Goal: Task Accomplishment & Management: Use online tool/utility

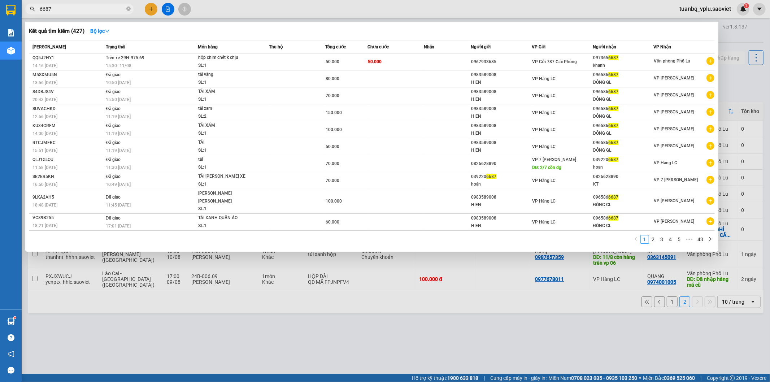
click at [103, 9] on input "6687" at bounding box center [82, 9] width 85 height 8
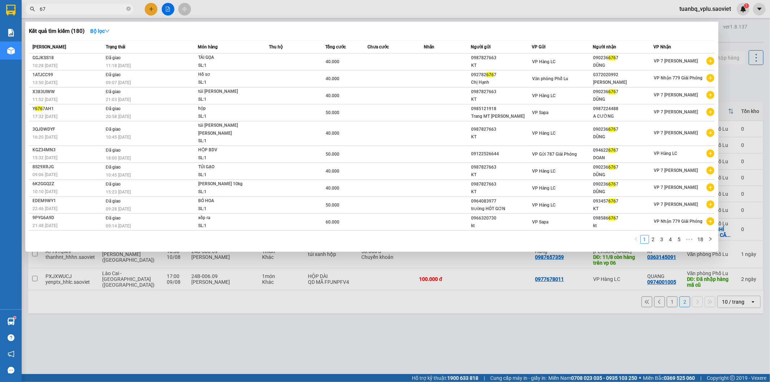
type input "6"
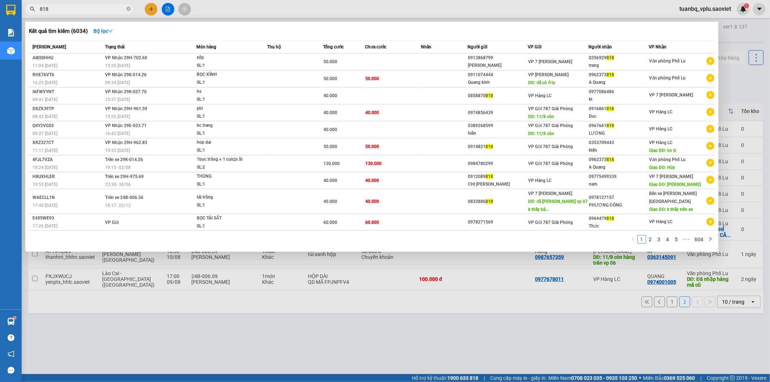
click at [40, 6] on input "818" at bounding box center [82, 9] width 85 height 8
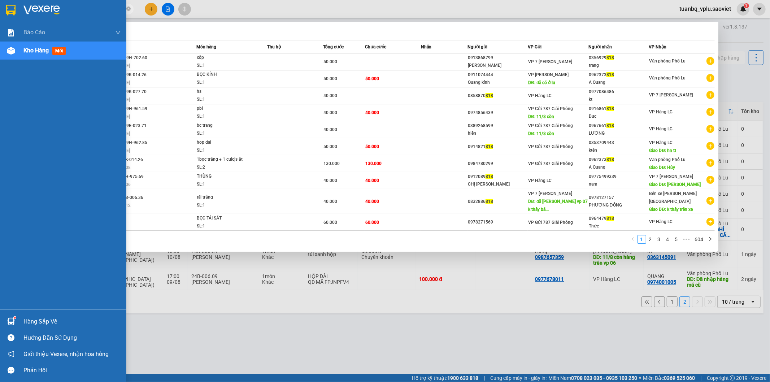
type input "818"
click at [53, 51] on span "mới" at bounding box center [58, 51] width 13 height 8
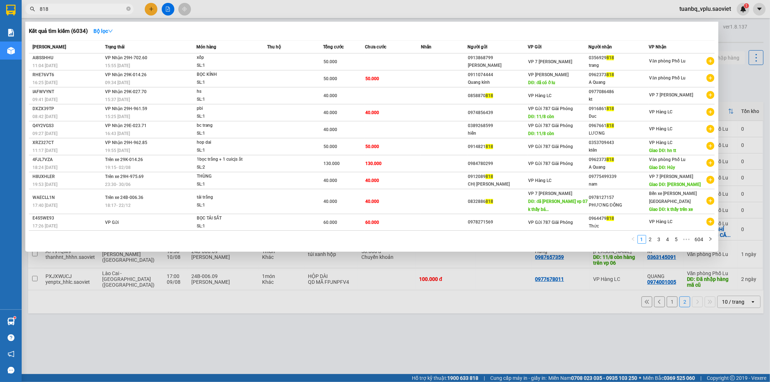
click at [713, 8] on div at bounding box center [385, 191] width 770 height 382
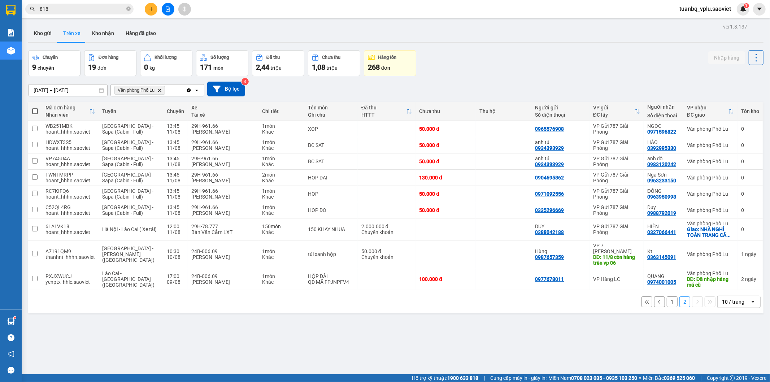
click at [713, 8] on span "tuanbq_vplu.saoviet" at bounding box center [705, 8] width 63 height 9
click at [706, 20] on span "Đăng xuất" at bounding box center [709, 22] width 48 height 8
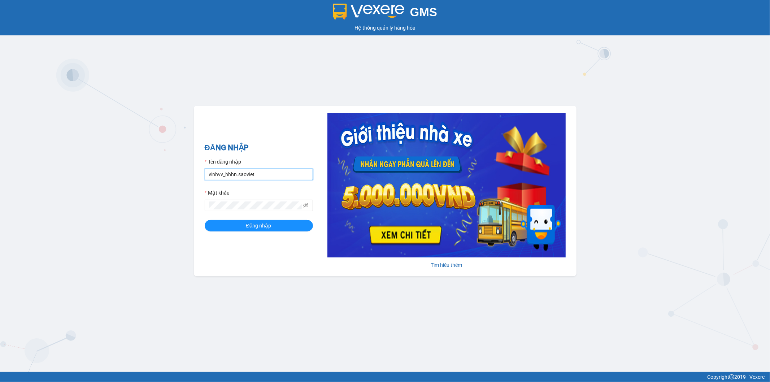
drag, startPoint x: 259, startPoint y: 169, endPoint x: 49, endPoint y: 161, distance: 210.0
click at [71, 160] on div "GMS Hệ thống quản lý hàng hóa ĐĂNG NHẬP Tên đăng nhập vinhvv_hhhn.saoviet Mật k…" at bounding box center [385, 186] width 770 height 372
type input "hungnq_hhlu.saoviet"
click at [205, 229] on div "Đăng nhập" at bounding box center [259, 226] width 108 height 12
click at [208, 230] on button "Đăng nhập" at bounding box center [259, 226] width 108 height 12
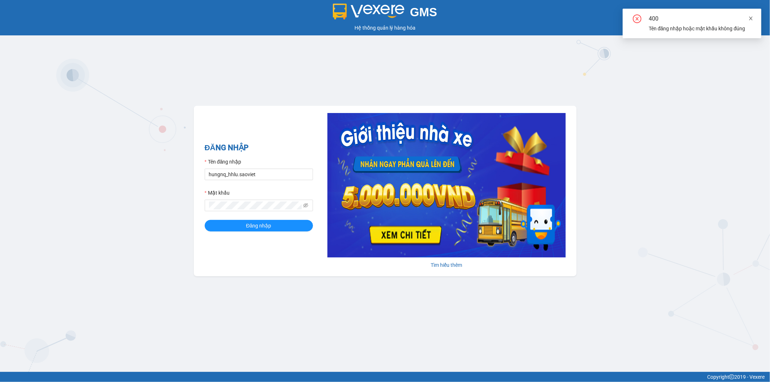
click at [752, 18] on icon "close" at bounding box center [751, 18] width 5 height 5
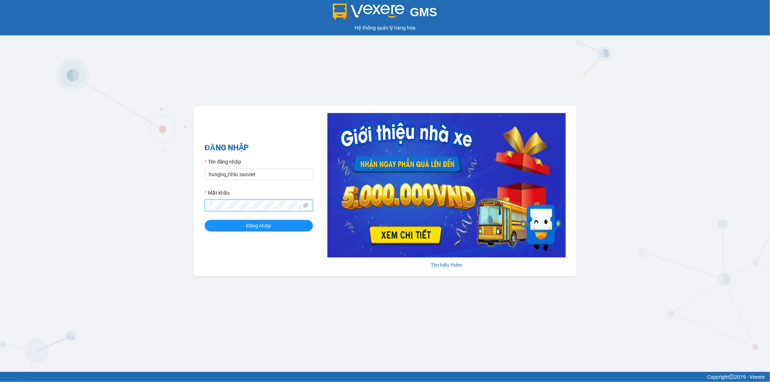
click at [124, 187] on div "GMS Hệ thống quản lý hàng hóa ĐĂNG NHẬP Tên đăng nhập hungnq_hhlu.saoviet Mật k…" at bounding box center [385, 186] width 770 height 372
click at [212, 229] on button "Đăng nhập" at bounding box center [259, 226] width 108 height 12
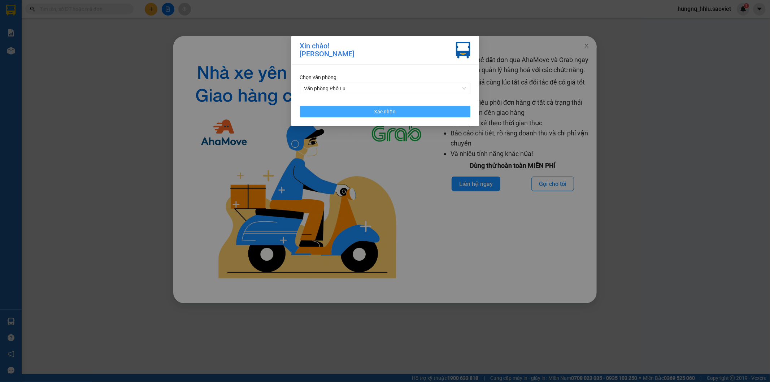
click at [303, 114] on button "Xác nhận" at bounding box center [385, 112] width 170 height 12
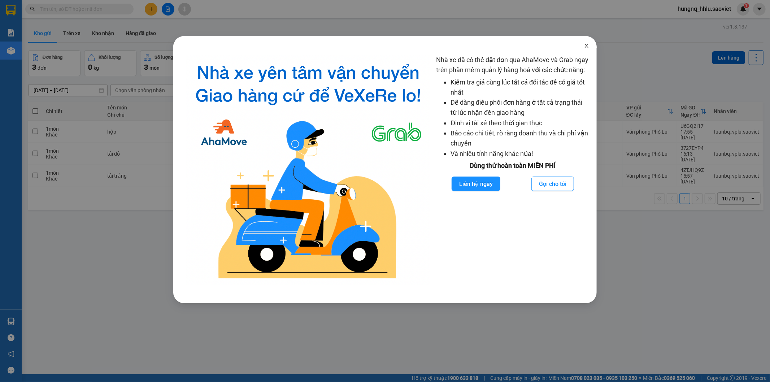
click at [587, 46] on icon "close" at bounding box center [587, 46] width 4 height 4
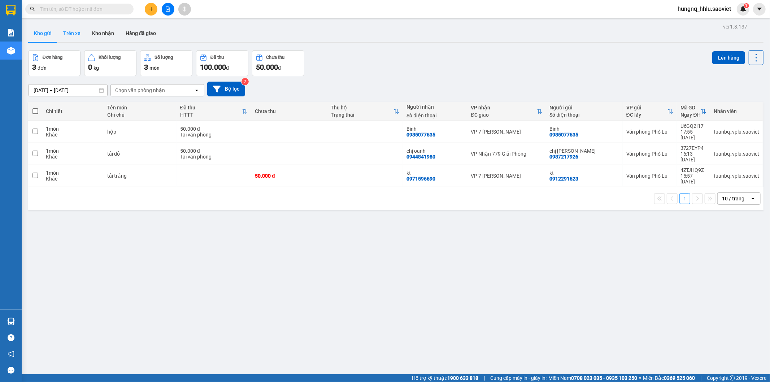
click at [68, 36] on button "Trên xe" at bounding box center [71, 33] width 29 height 17
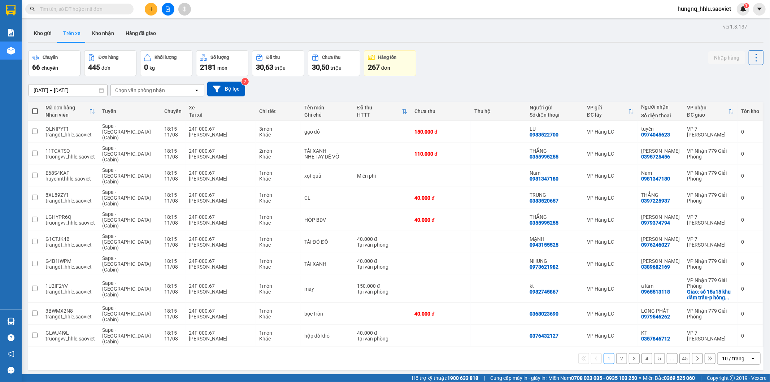
click at [122, 93] on div "Chọn văn phòng nhận" at bounding box center [140, 90] width 50 height 7
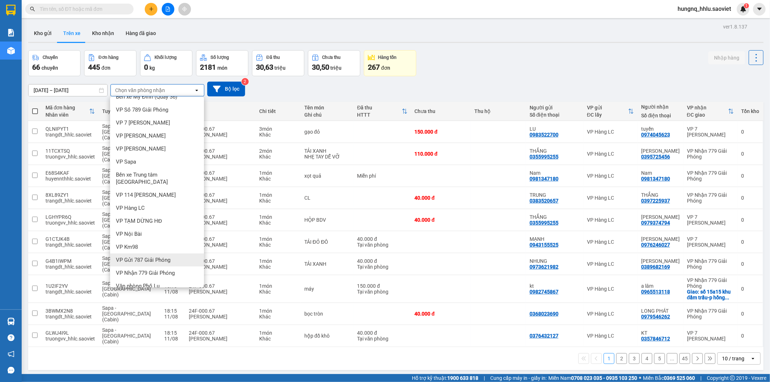
scroll to position [33, 0]
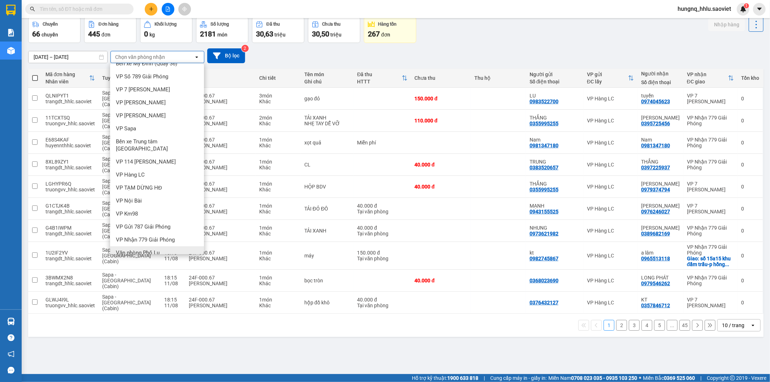
click at [133, 249] on span "Văn phòng Phố Lu" at bounding box center [138, 252] width 44 height 7
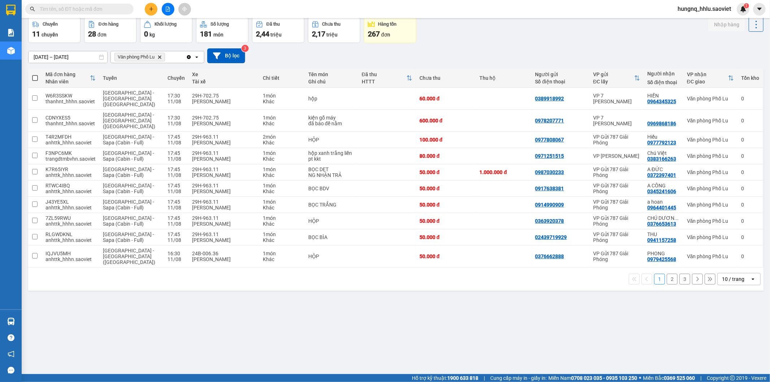
click at [683, 274] on button "3" at bounding box center [685, 279] width 11 height 11
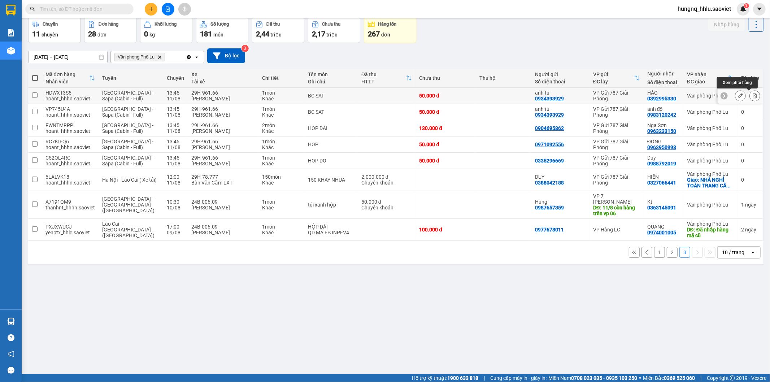
click at [753, 97] on button at bounding box center [755, 96] width 10 height 13
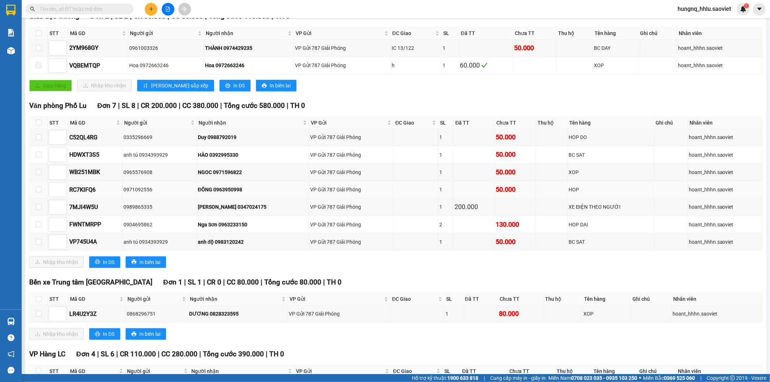
scroll to position [98, 0]
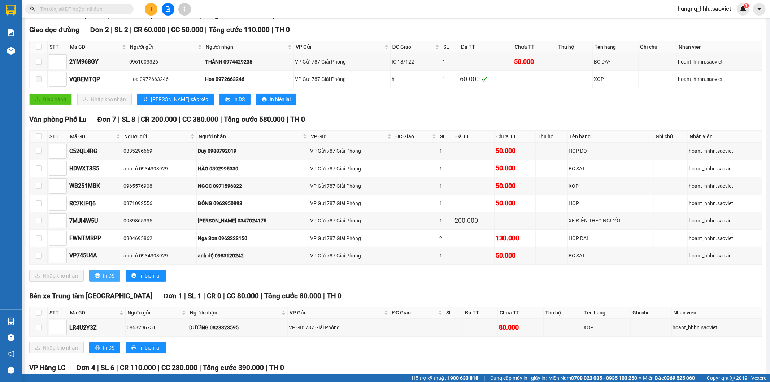
click at [118, 282] on button "In DS" at bounding box center [104, 276] width 31 height 12
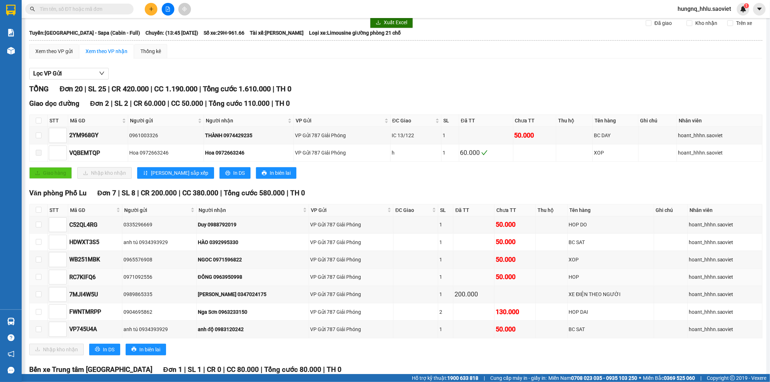
scroll to position [23, 0]
click at [120, 356] on button "In DS" at bounding box center [104, 350] width 31 height 12
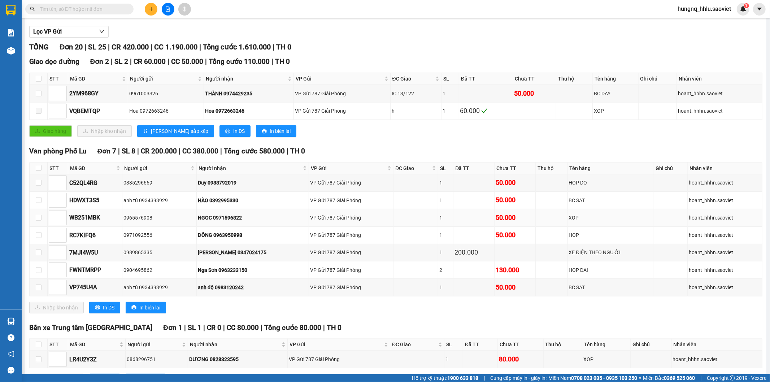
scroll to position [80, 0]
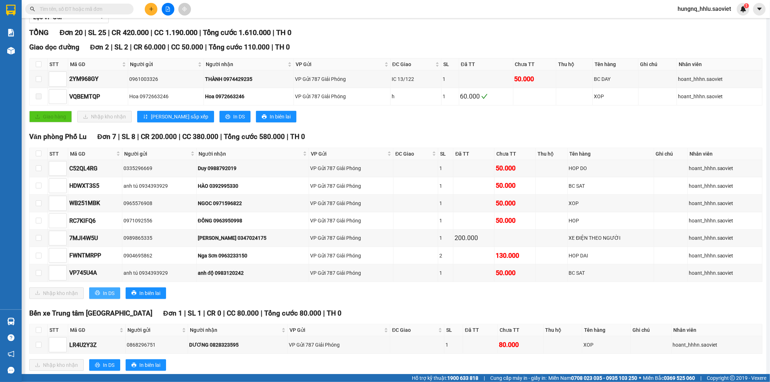
click at [115, 299] on button "In DS" at bounding box center [104, 293] width 31 height 12
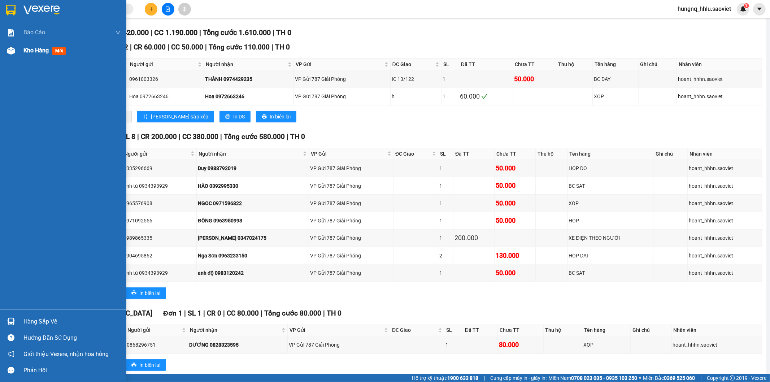
click at [44, 53] on span "Kho hàng" at bounding box center [35, 50] width 25 height 7
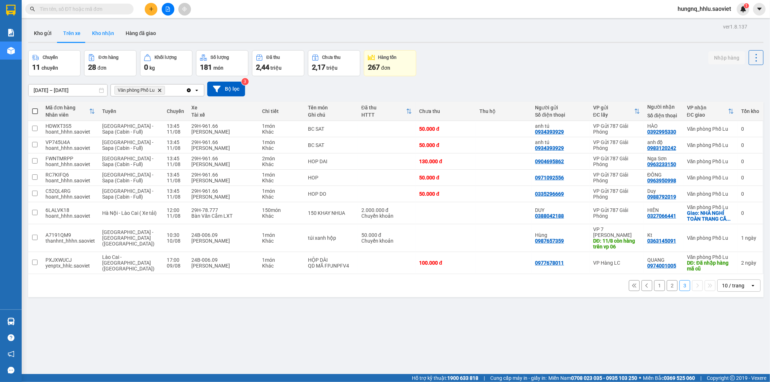
click at [99, 27] on button "Kho nhận" at bounding box center [103, 33] width 34 height 17
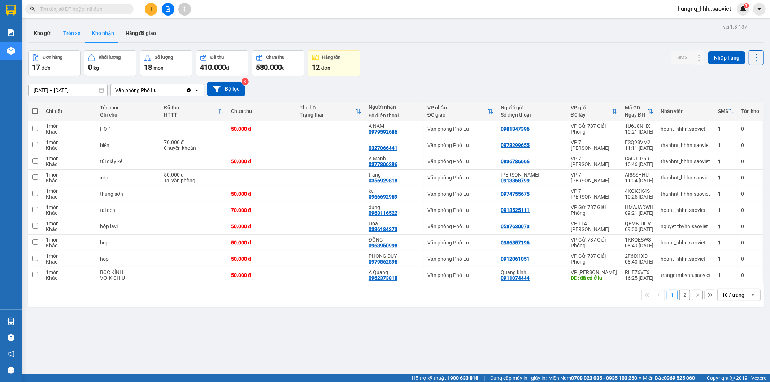
click at [62, 36] on button "Trên xe" at bounding box center [71, 33] width 29 height 17
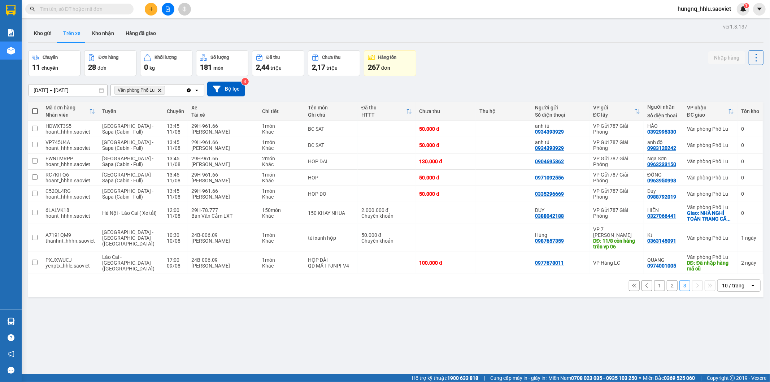
click at [667, 288] on button "2" at bounding box center [672, 285] width 11 height 11
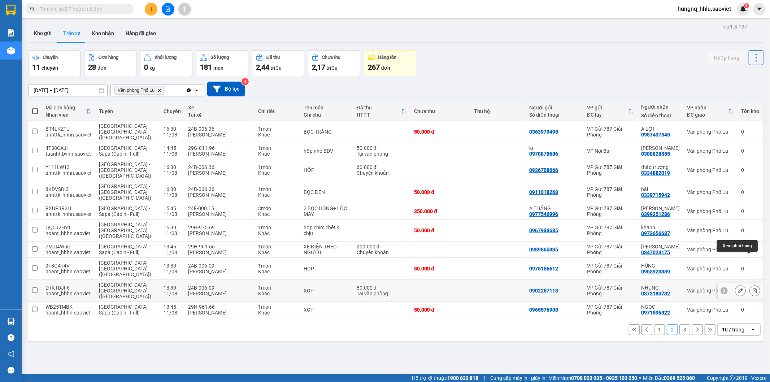
click at [751, 285] on button at bounding box center [755, 291] width 10 height 13
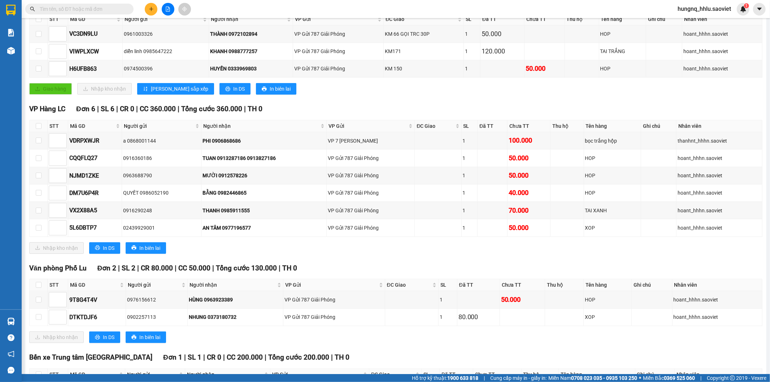
scroll to position [113, 0]
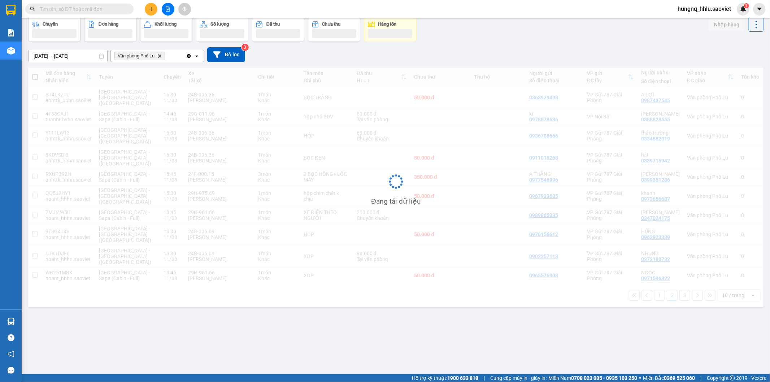
scroll to position [33, 0]
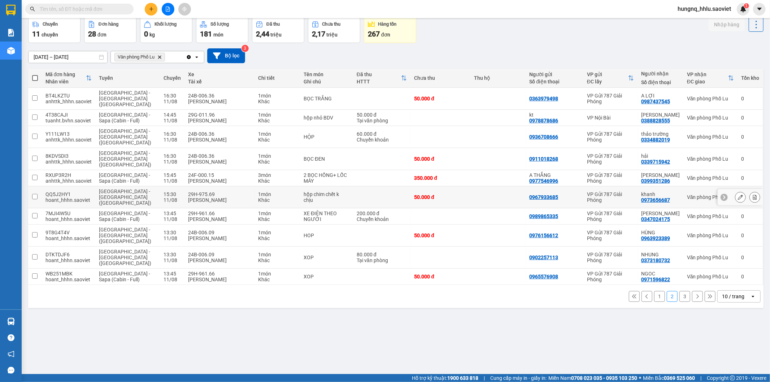
click at [753, 191] on button at bounding box center [755, 197] width 10 height 13
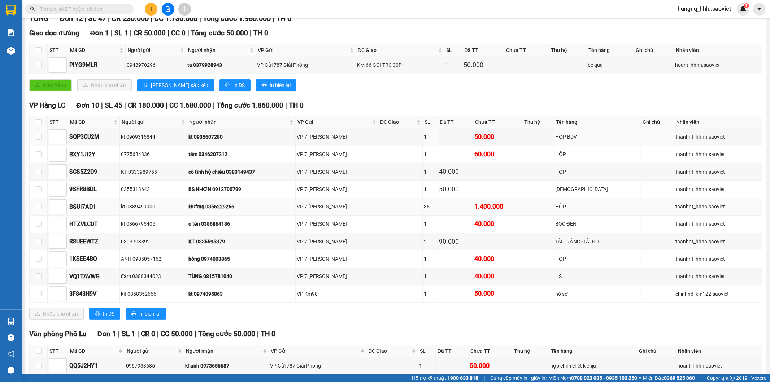
scroll to position [139, 0]
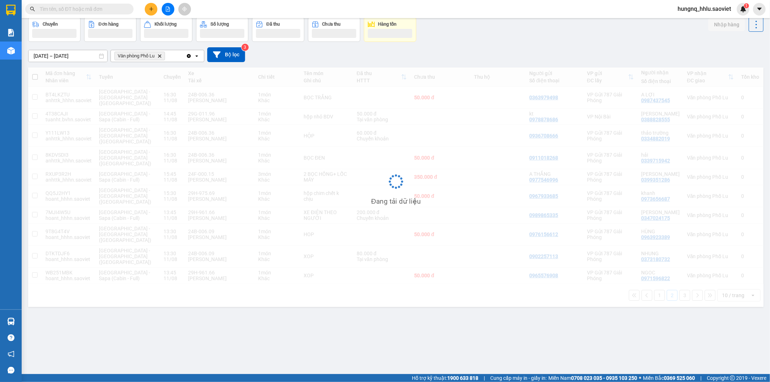
scroll to position [33, 0]
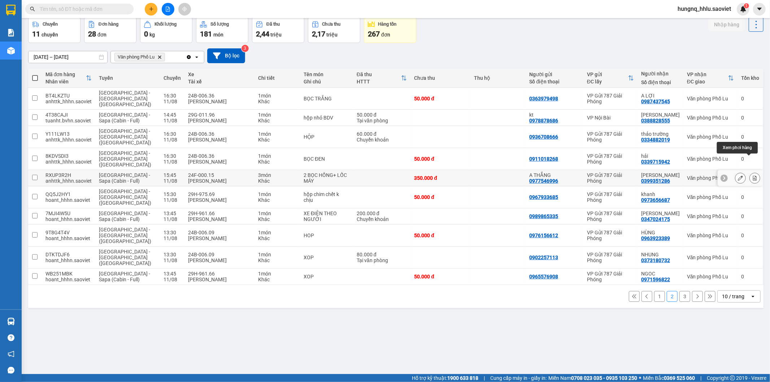
click at [753, 172] on button at bounding box center [755, 178] width 10 height 13
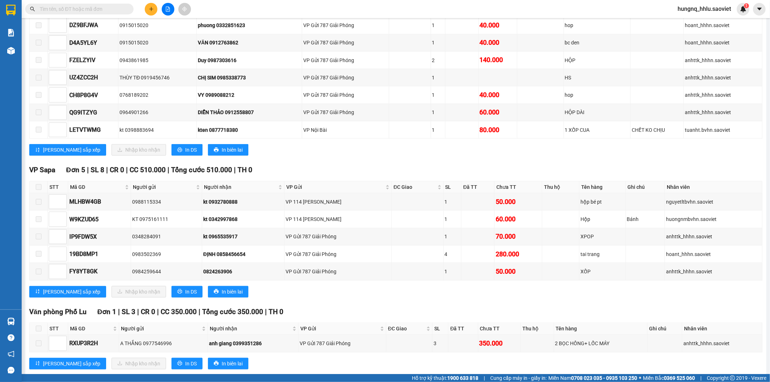
scroll to position [350, 0]
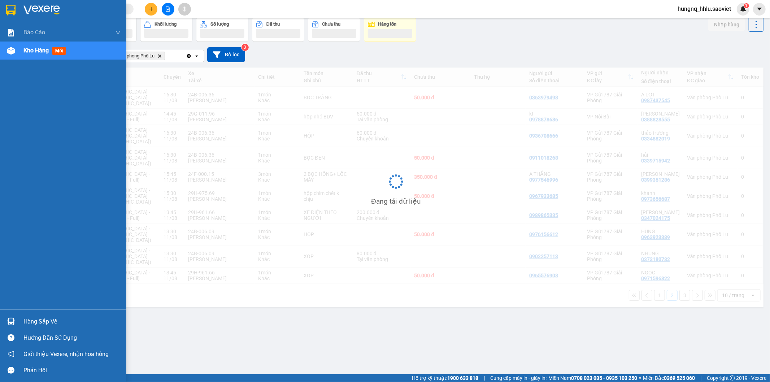
scroll to position [33, 0]
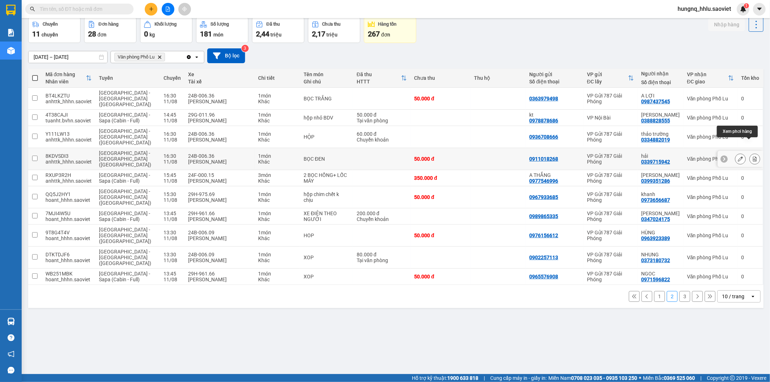
click at [752, 153] on button at bounding box center [755, 159] width 10 height 13
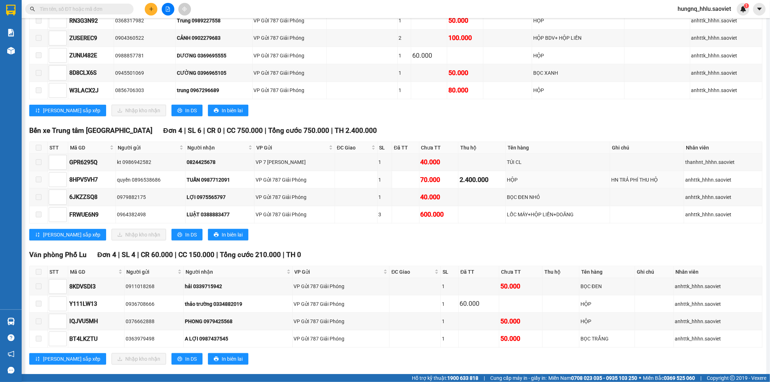
scroll to position [420, 0]
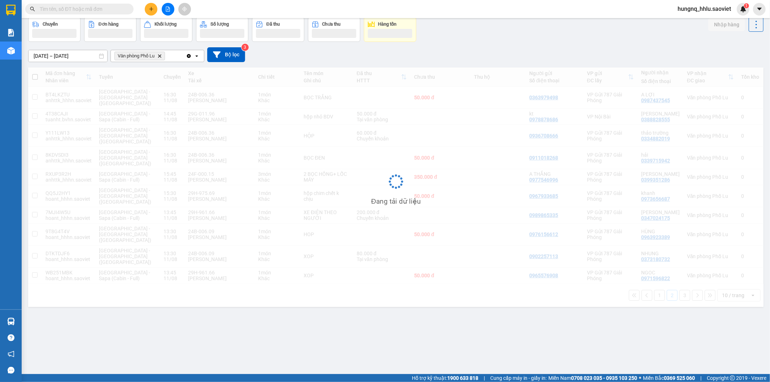
scroll to position [33, 0]
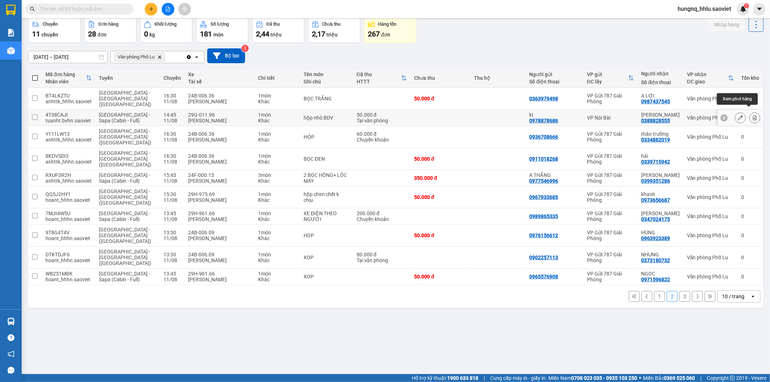
click at [752, 114] on button at bounding box center [755, 118] width 10 height 13
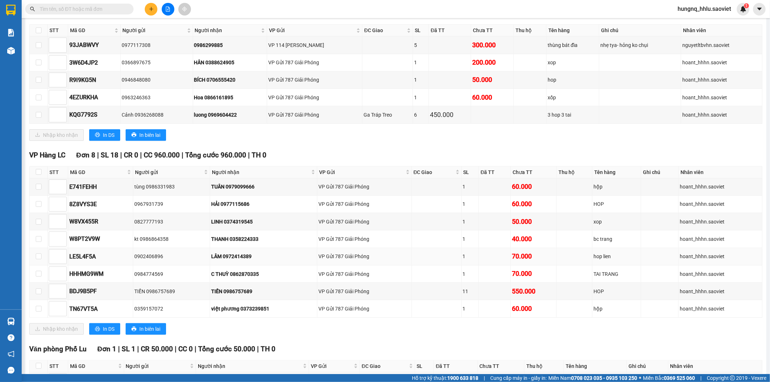
scroll to position [174, 0]
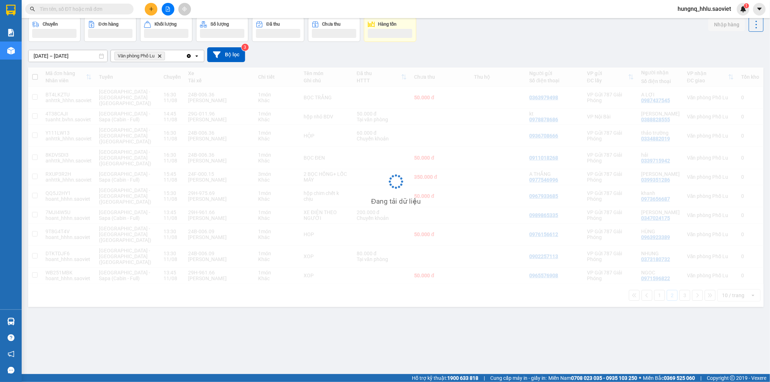
scroll to position [33, 0]
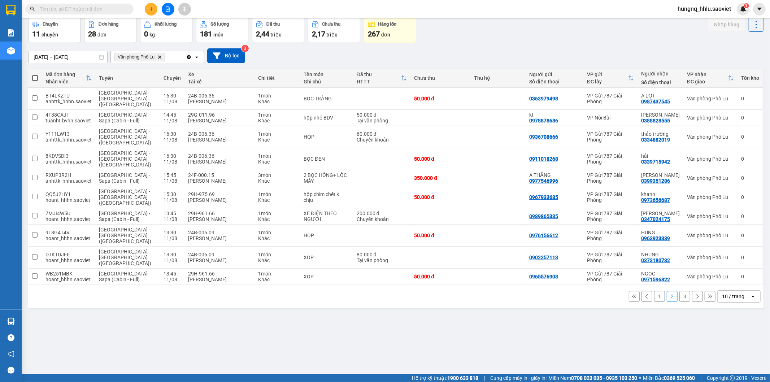
click at [654, 291] on button "1" at bounding box center [659, 296] width 11 height 11
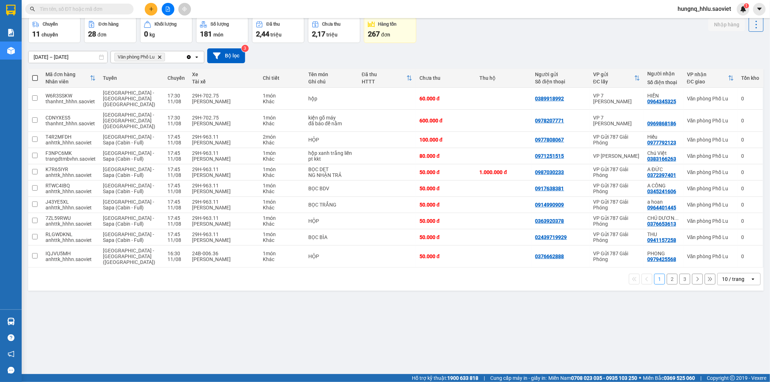
click at [669, 274] on button "2" at bounding box center [672, 279] width 11 height 11
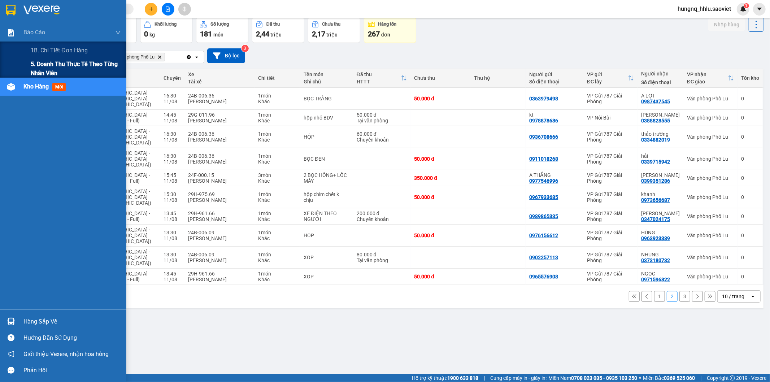
click at [38, 65] on span "5. Doanh thu thực tế theo từng nhân viên" at bounding box center [76, 69] width 90 height 18
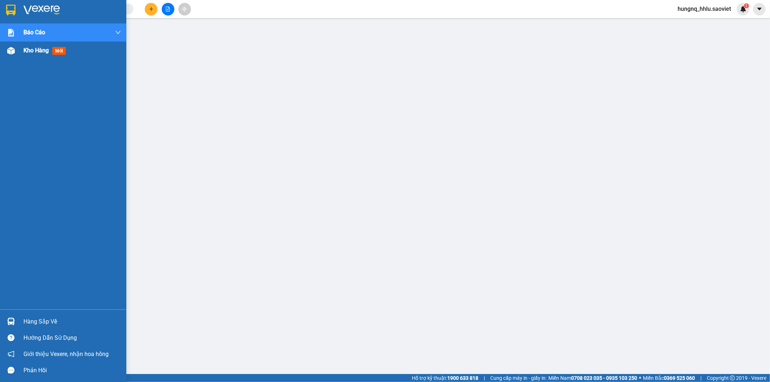
click at [45, 50] on span "Kho hàng" at bounding box center [35, 50] width 25 height 7
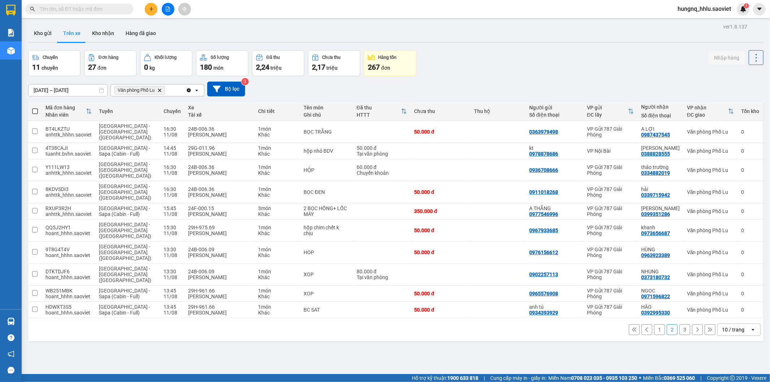
click at [683, 324] on button "3" at bounding box center [685, 329] width 11 height 11
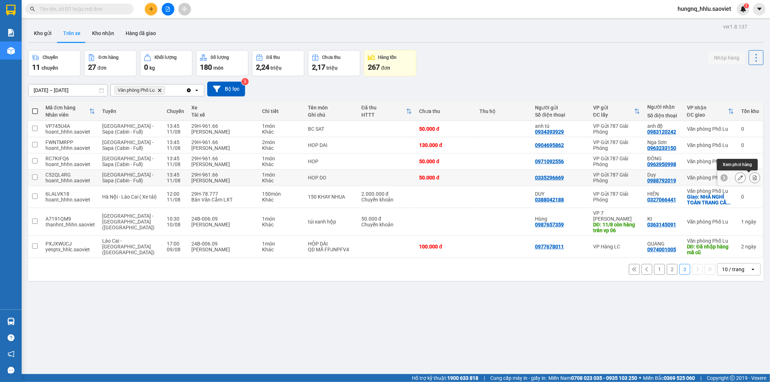
click at [753, 182] on div at bounding box center [755, 177] width 11 height 11
click at [751, 182] on button at bounding box center [755, 178] width 10 height 13
click at [753, 131] on button at bounding box center [755, 129] width 10 height 13
click at [738, 180] on icon at bounding box center [740, 177] width 5 height 5
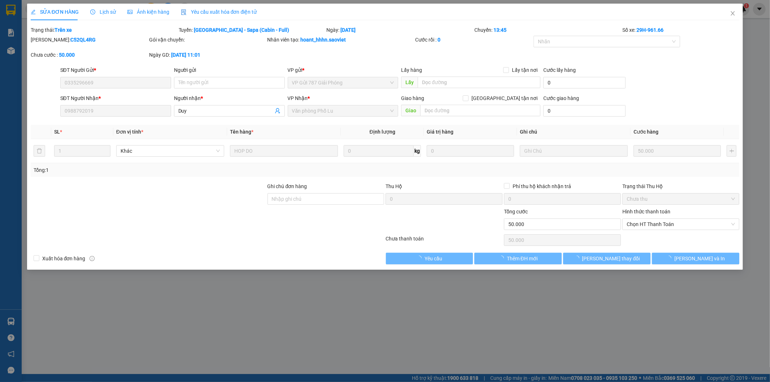
type input "0335296669"
type input "0988792019"
type input "Duy"
type input "50.000"
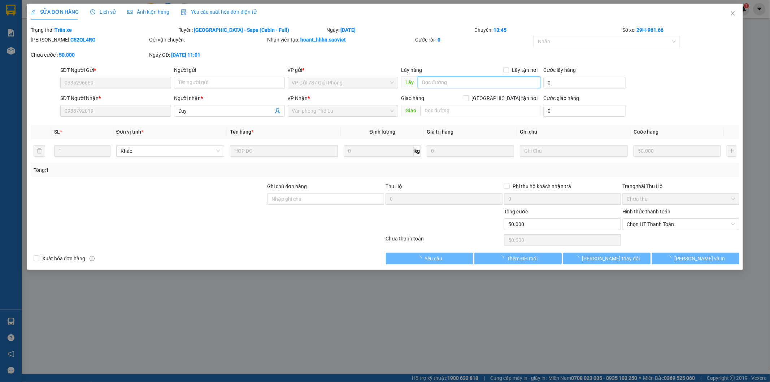
click at [443, 82] on input "text" at bounding box center [479, 83] width 123 height 12
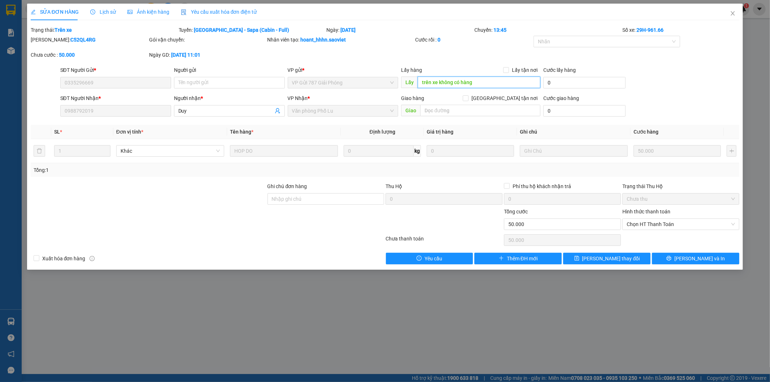
drag, startPoint x: 428, startPoint y: 84, endPoint x: 320, endPoint y: 94, distance: 109.1
click at [288, 81] on div "SĐT Người Gửi * 0335296669 Người gửi Tên người gửi VP gửi * VP Gửi 787 Giải Phó…" at bounding box center [400, 78] width 683 height 25
type input "trên xe không có hàng"
click at [629, 259] on button "[PERSON_NAME] thay đổi" at bounding box center [606, 259] width 87 height 12
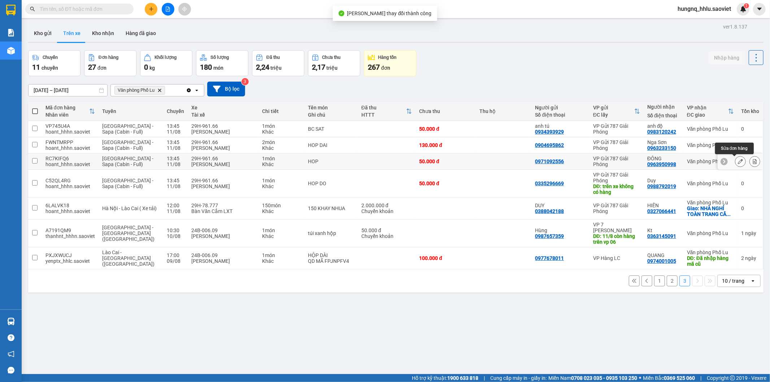
click at [736, 165] on button at bounding box center [741, 161] width 10 height 13
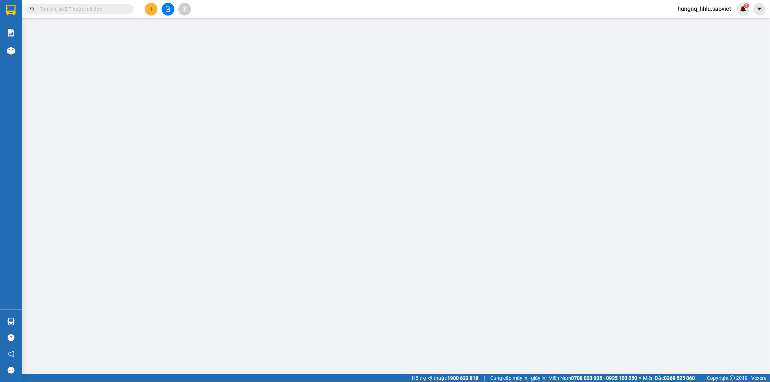
type input "0971092556"
type input "0963950998"
type input "ĐÔNG"
type input "50.000"
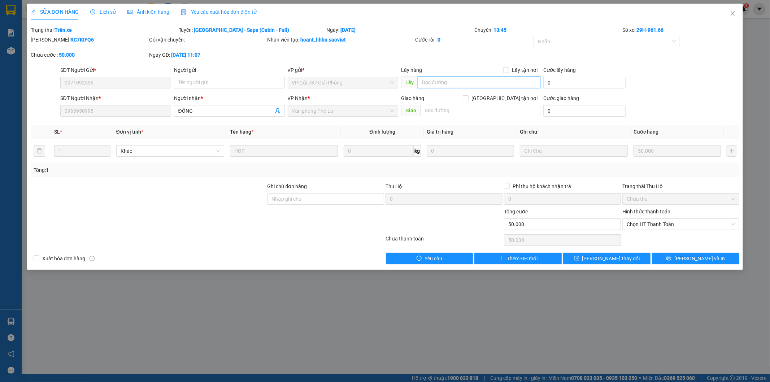
click at [431, 86] on input "text" at bounding box center [479, 83] width 123 height 12
paste input "trên xe không có hàng"
type input "trên xe không có hàng"
click at [627, 263] on button "[PERSON_NAME] thay đổi" at bounding box center [606, 259] width 87 height 12
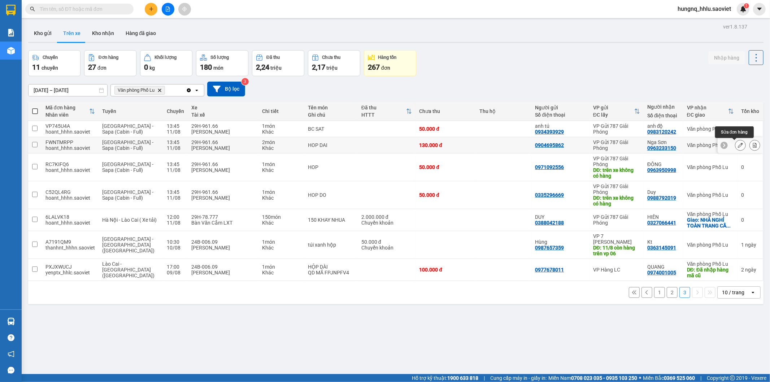
click at [738, 148] on icon at bounding box center [740, 145] width 5 height 5
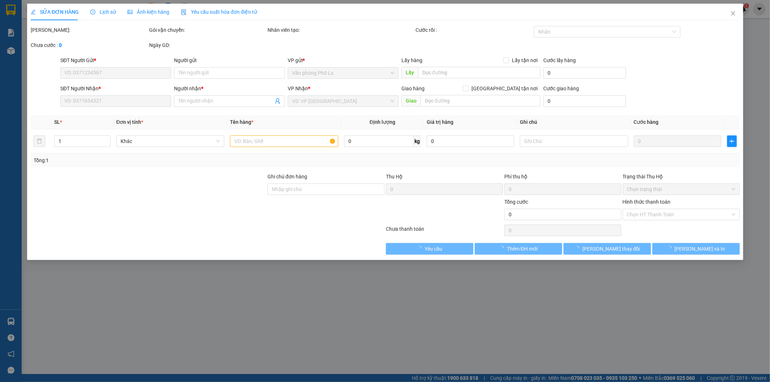
type input "0904695862"
type input "0963233150"
type input "Nga Sơn"
type input "130.000"
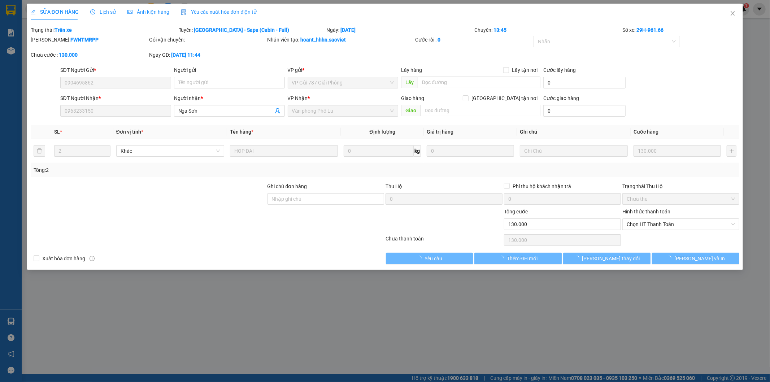
click at [433, 73] on div "Lấy hàng Lấy tận nơi" at bounding box center [470, 70] width 139 height 8
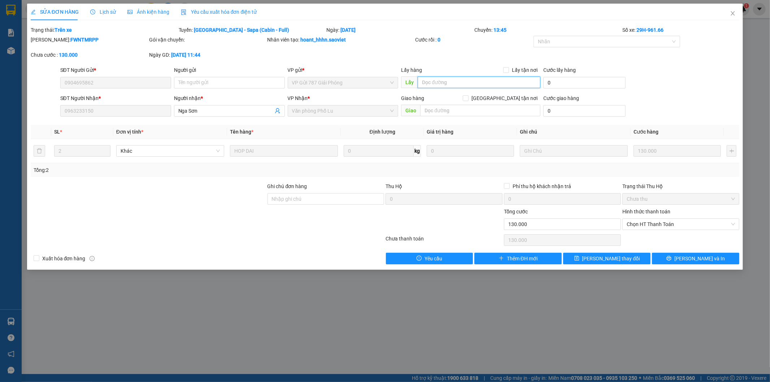
click at [434, 82] on input "text" at bounding box center [479, 83] width 123 height 12
paste input "trên xe không có hàng"
type input "trên xe không có hàng"
click at [629, 261] on button "[PERSON_NAME] thay đổi" at bounding box center [606, 259] width 87 height 12
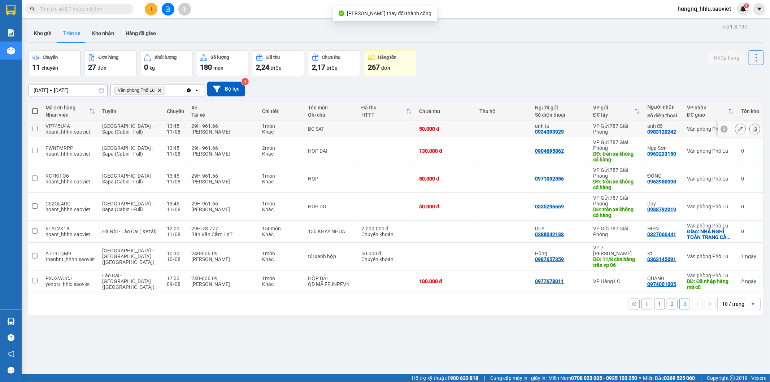
click at [736, 132] on button at bounding box center [741, 129] width 10 height 13
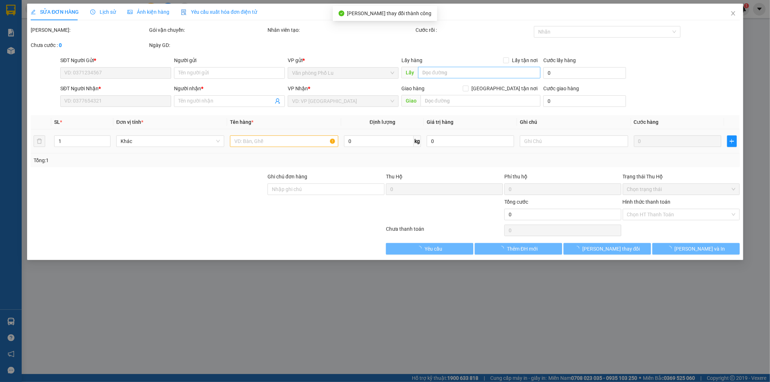
type input "0934393929"
type input "anh tú"
type input "0983120242"
type input "anh độ"
type input "50.000"
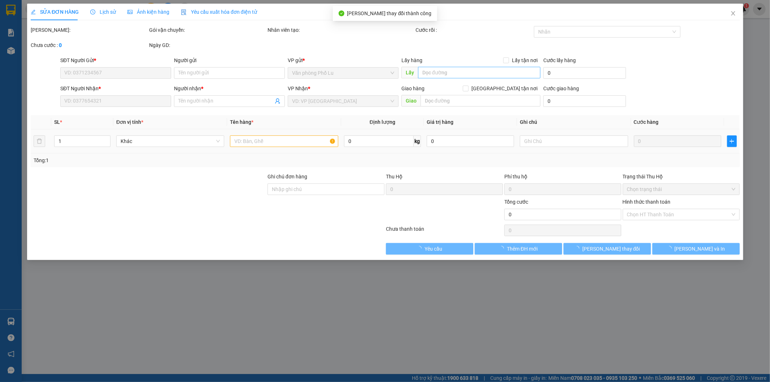
type input "50.000"
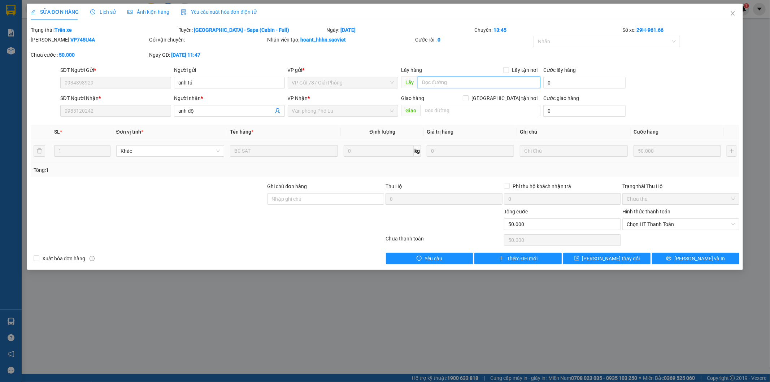
click at [438, 77] on input "text" at bounding box center [479, 83] width 123 height 12
paste input "trên xe không có hàng"
type input "trên xe không có hàng"
click at [631, 261] on button "[PERSON_NAME] thay đổi" at bounding box center [606, 259] width 87 height 12
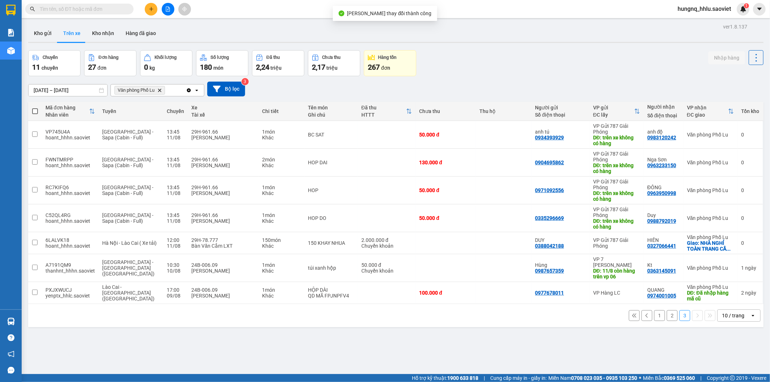
click at [667, 318] on button "2" at bounding box center [672, 315] width 11 height 11
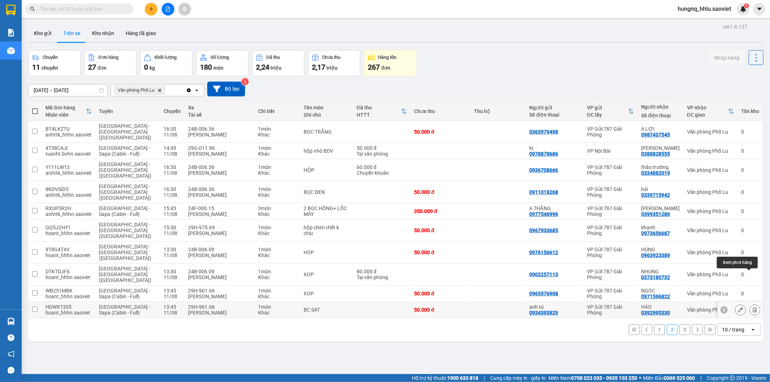
click at [752, 304] on button at bounding box center [755, 310] width 10 height 13
click at [736, 304] on button at bounding box center [741, 310] width 10 height 13
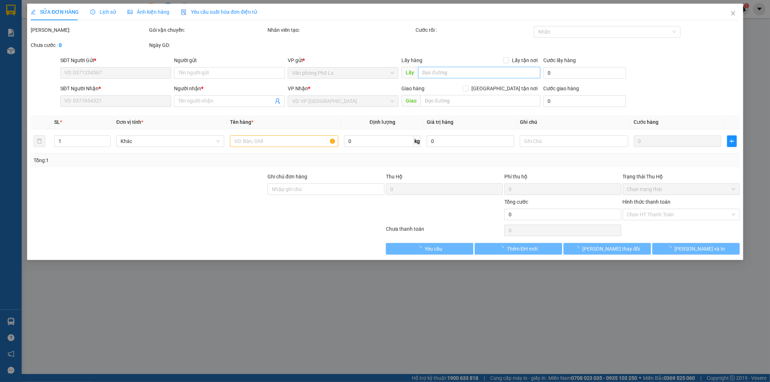
type input "0934393929"
type input "anh tú"
type input "0392995330"
type input "HÀO"
type input "50.000"
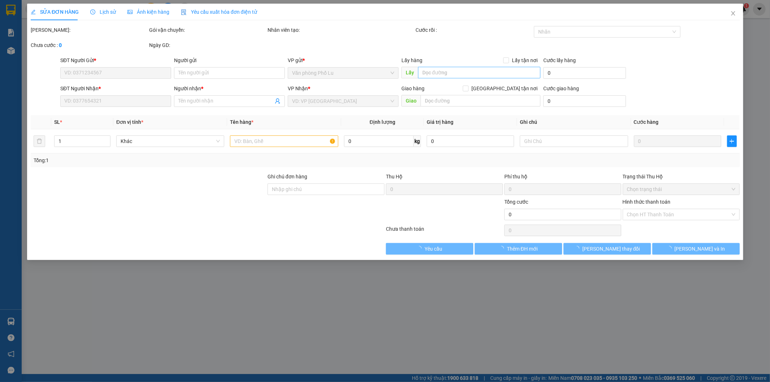
type input "50.000"
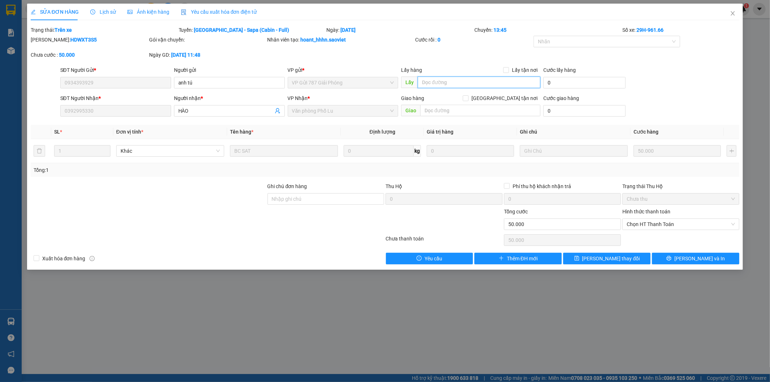
click at [428, 81] on input "text" at bounding box center [479, 83] width 123 height 12
paste input "trên xe không có hàng"
type input "trên xe không có hàng"
click at [629, 261] on button "[PERSON_NAME] thay đổi" at bounding box center [606, 259] width 87 height 12
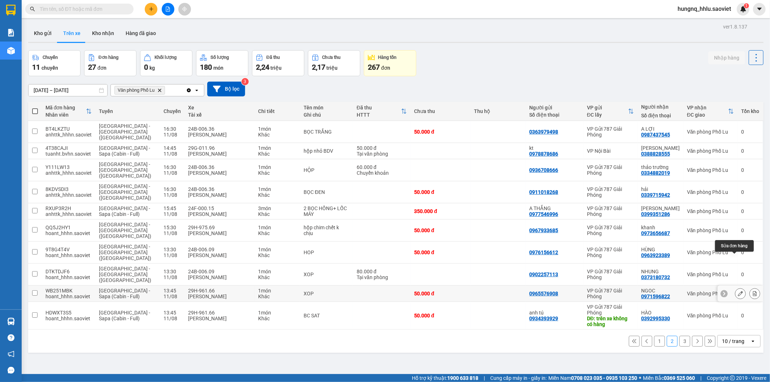
click at [736, 287] on button at bounding box center [741, 293] width 10 height 13
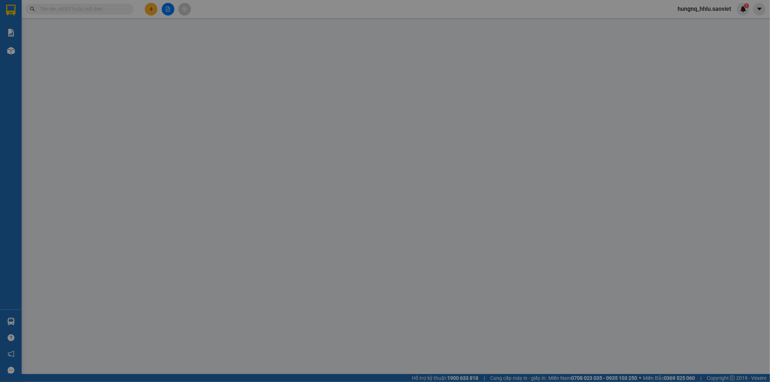
type input "0965576908"
type input "0971596822"
type input "NGOC"
type input "50.000"
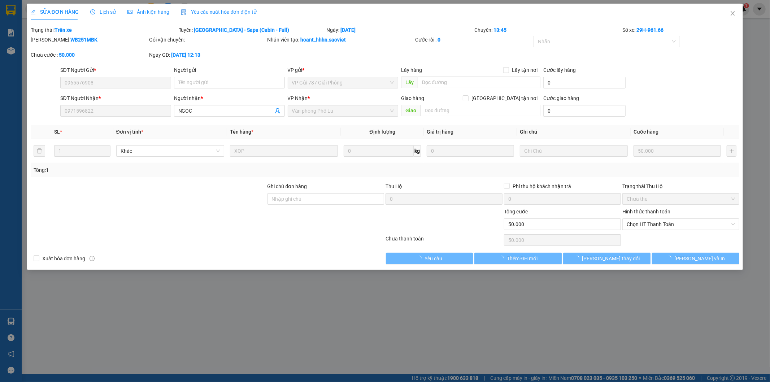
click at [431, 74] on div "Lấy hàng Lấy tận nơi" at bounding box center [470, 70] width 139 height 8
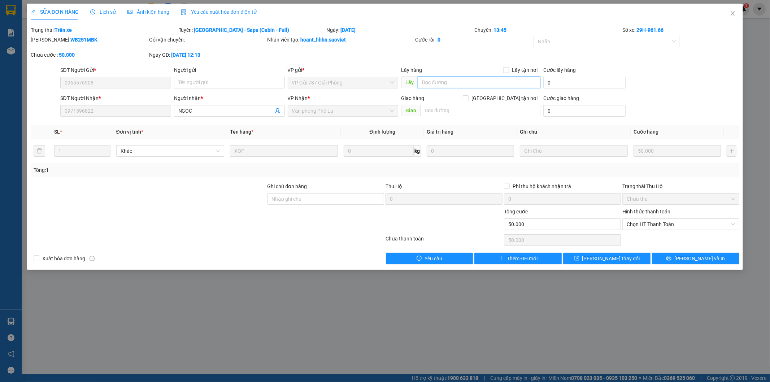
click at [430, 81] on input "text" at bounding box center [479, 83] width 123 height 12
paste input "trên xe không có hàng"
type input "trên xe không có hàng"
click at [627, 261] on button "[PERSON_NAME] thay đổi" at bounding box center [606, 259] width 87 height 12
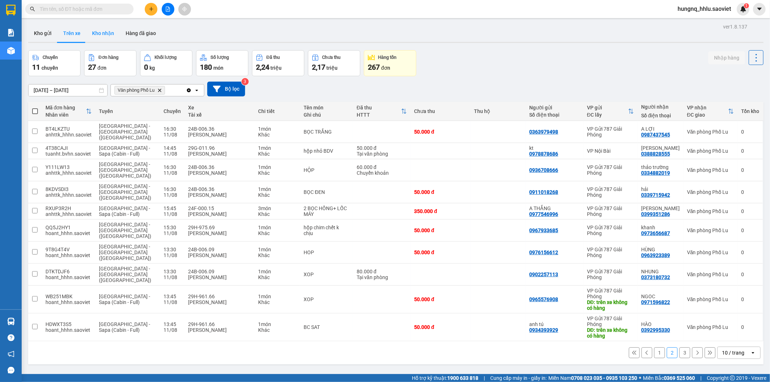
click at [98, 30] on button "Kho nhận" at bounding box center [103, 33] width 34 height 17
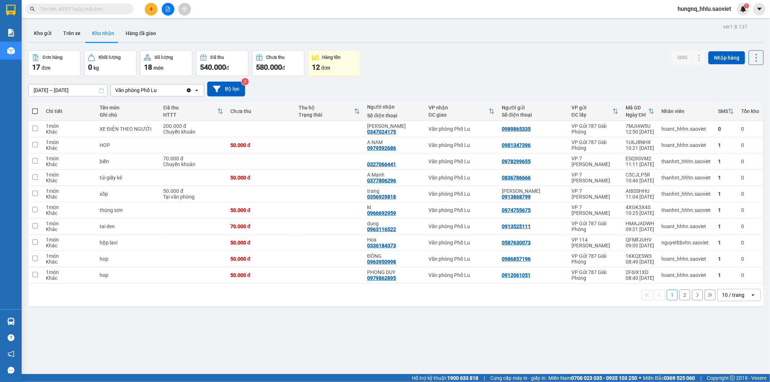
click at [45, 92] on input "[DATE] – [DATE]" at bounding box center [68, 91] width 79 height 12
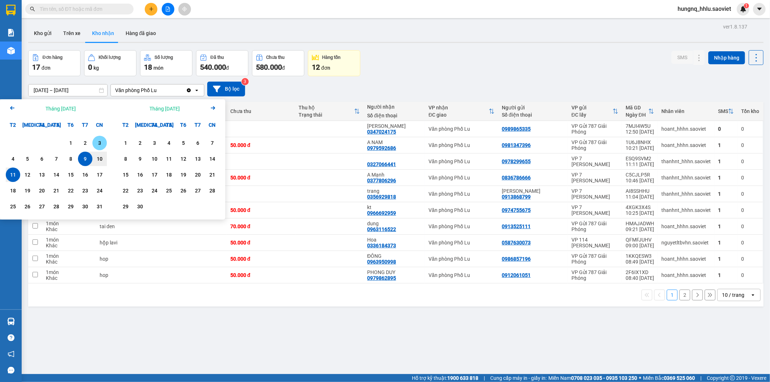
click at [102, 143] on div "3" at bounding box center [100, 143] width 10 height 9
click at [16, 178] on div "11" at bounding box center [13, 174] width 10 height 9
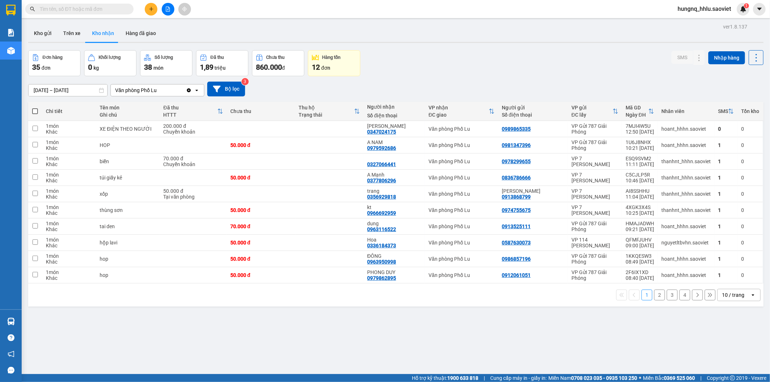
click at [657, 296] on button "2" at bounding box center [659, 295] width 11 height 11
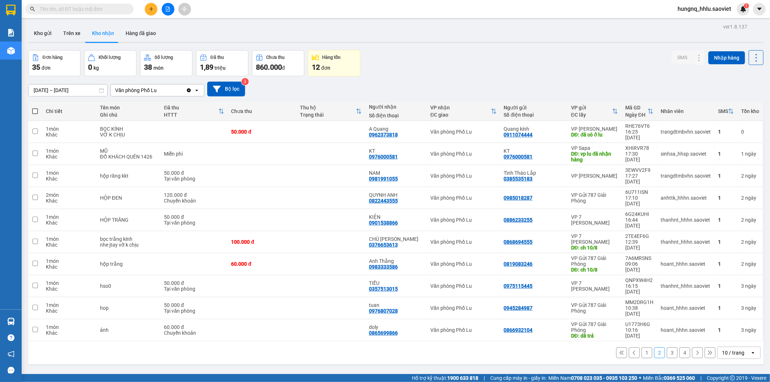
click at [667, 347] on button "3" at bounding box center [672, 352] width 11 height 11
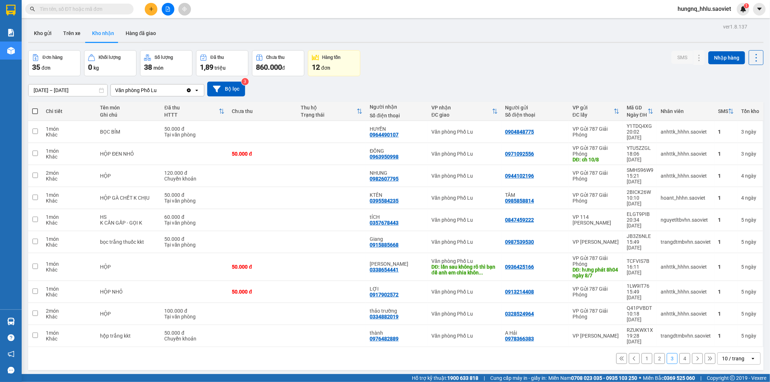
click at [680, 353] on button "4" at bounding box center [685, 358] width 11 height 11
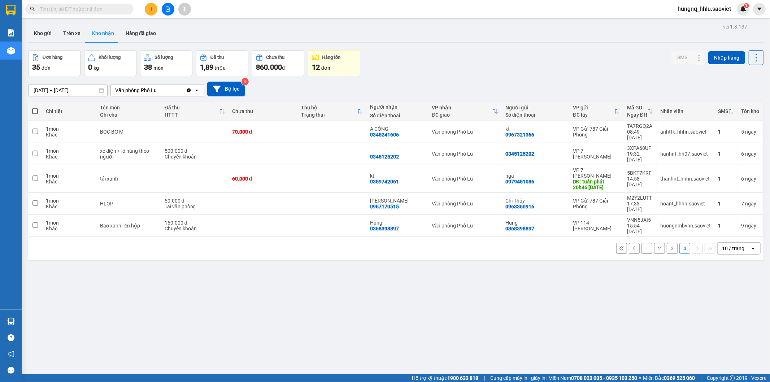
click at [667, 243] on button "3" at bounding box center [672, 248] width 11 height 11
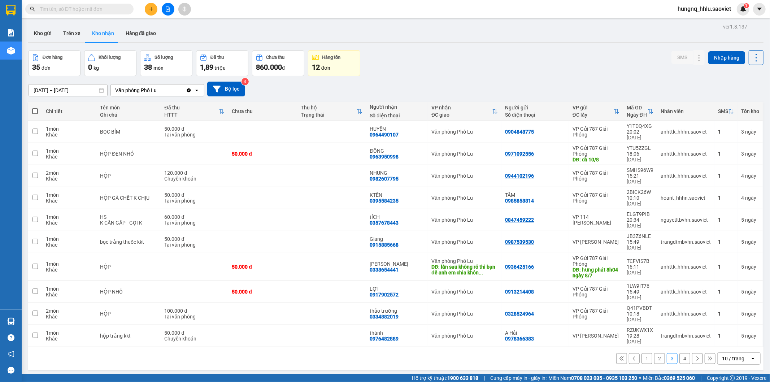
click at [654, 353] on button "2" at bounding box center [659, 358] width 11 height 11
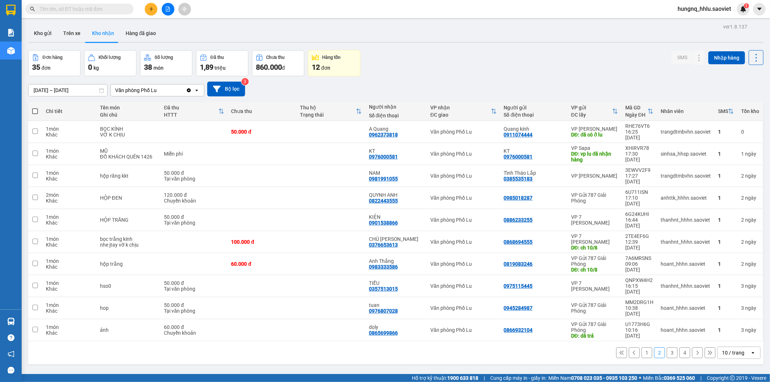
click at [642, 347] on button "1" at bounding box center [647, 352] width 11 height 11
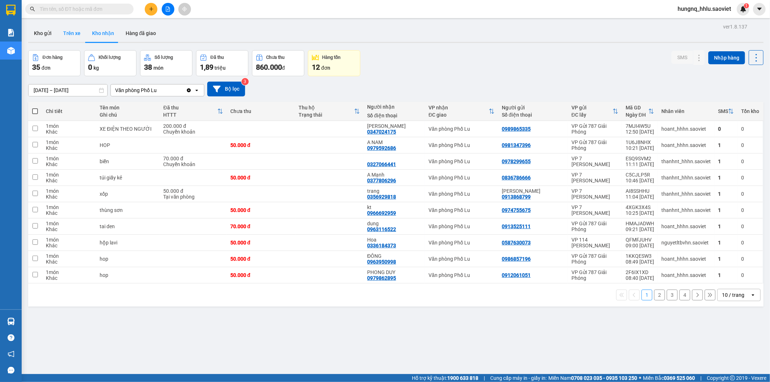
click at [66, 30] on button "Trên xe" at bounding box center [71, 33] width 29 height 17
type input "[DATE] – [DATE]"
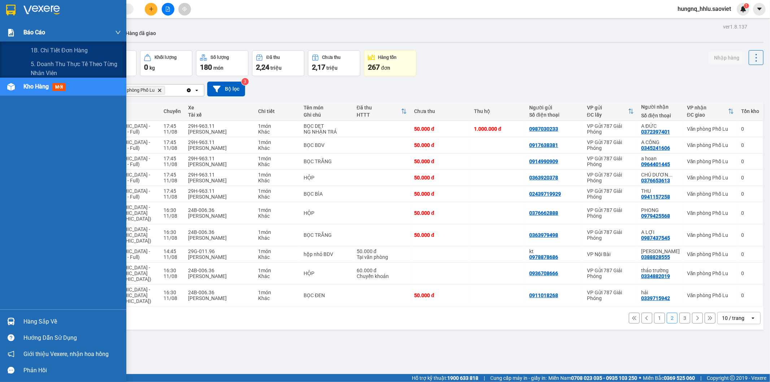
click at [20, 28] on div "Báo cáo" at bounding box center [63, 32] width 126 height 18
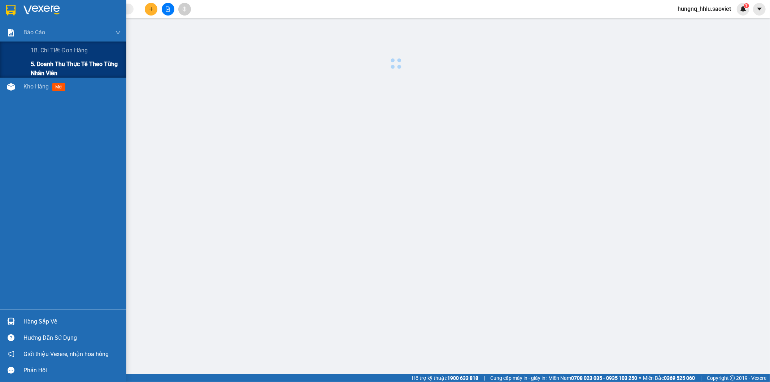
click at [39, 66] on span "5. Doanh thu thực tế theo từng nhân viên" at bounding box center [76, 69] width 90 height 18
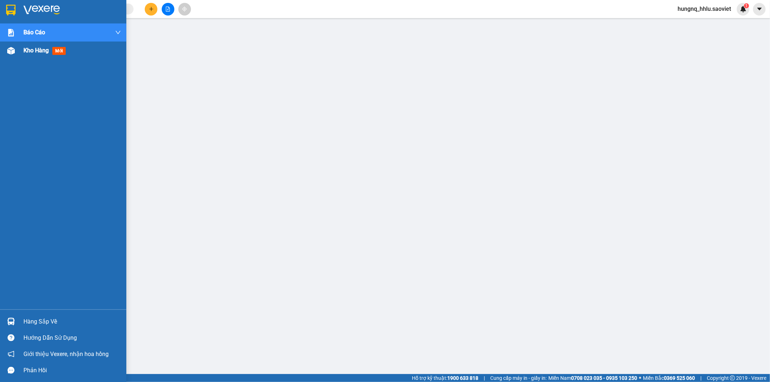
click at [41, 52] on span "Kho hàng" at bounding box center [35, 50] width 25 height 7
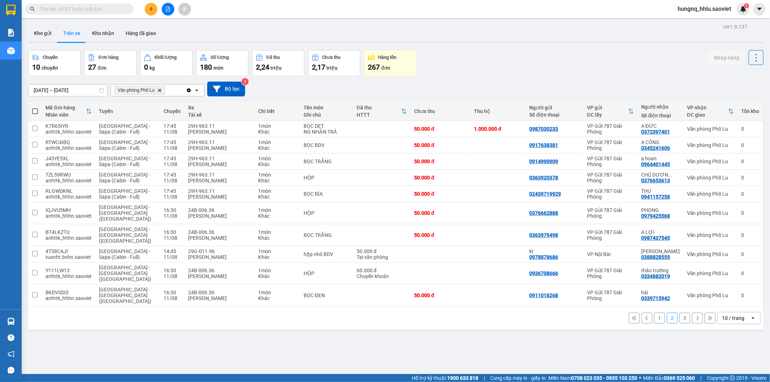
click at [684, 313] on button "3" at bounding box center [685, 318] width 11 height 11
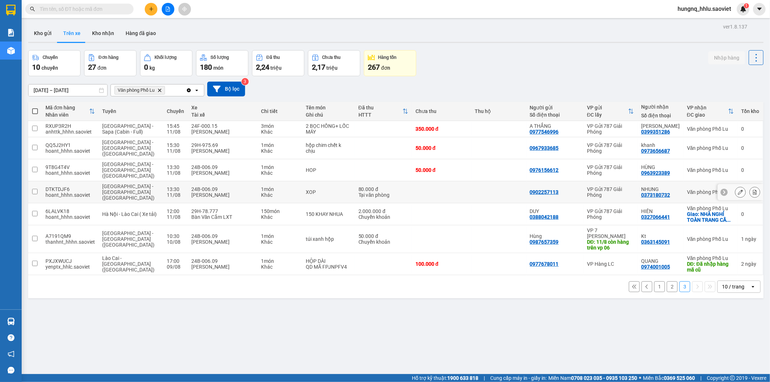
click at [752, 186] on button at bounding box center [755, 192] width 10 height 13
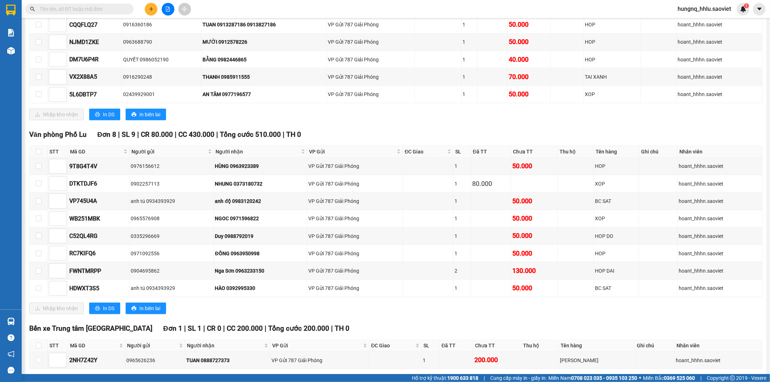
scroll to position [276, 0]
click at [38, 170] on input "checkbox" at bounding box center [39, 167] width 6 height 6
checkbox input "true"
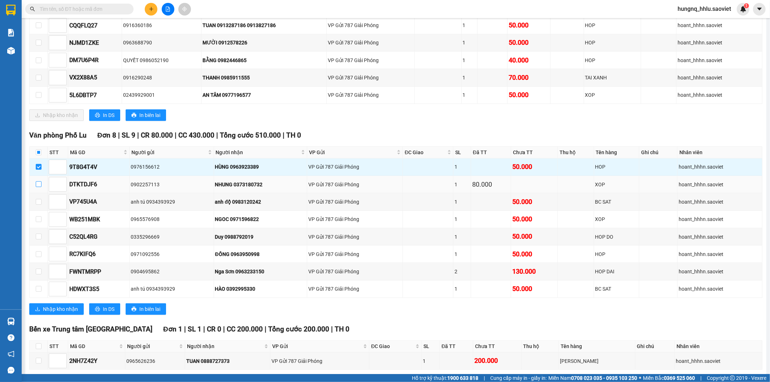
click at [39, 187] on input "checkbox" at bounding box center [39, 184] width 6 height 6
checkbox input "true"
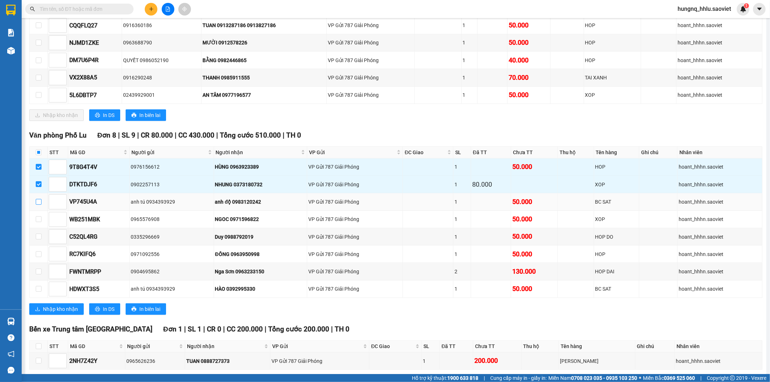
click at [38, 205] on input "checkbox" at bounding box center [39, 202] width 6 height 6
checkbox input "true"
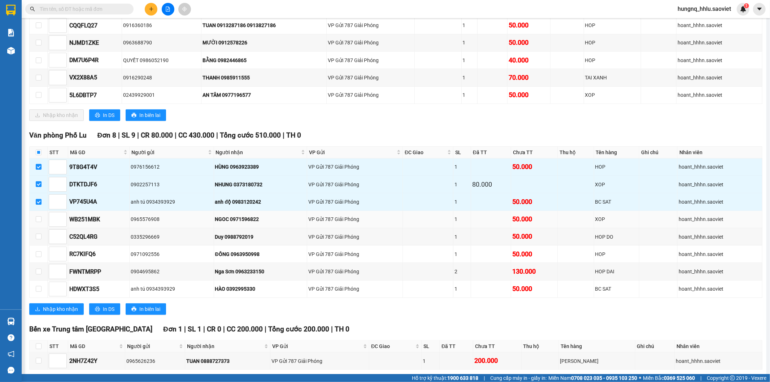
click at [38, 228] on td at bounding box center [39, 219] width 18 height 17
click at [39, 222] on input "checkbox" at bounding box center [39, 219] width 6 height 6
checkbox input "true"
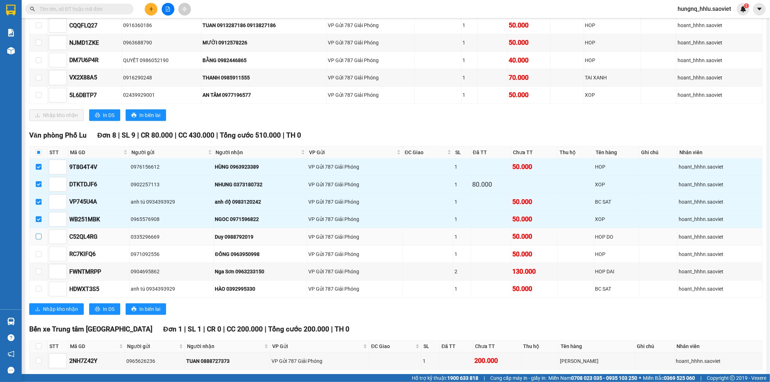
click at [38, 239] on input "checkbox" at bounding box center [39, 237] width 6 height 6
checkbox input "true"
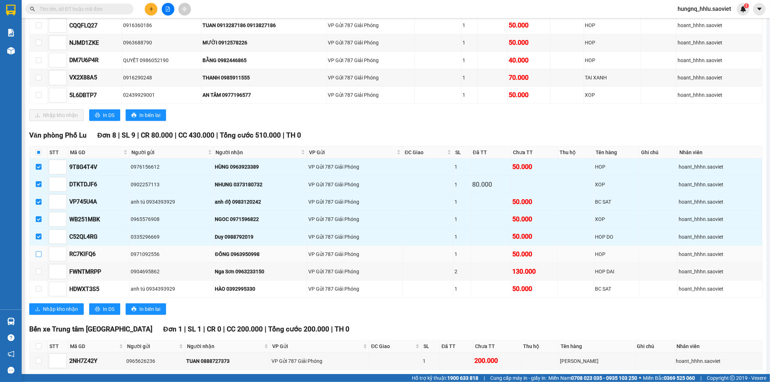
click at [39, 257] on input "checkbox" at bounding box center [39, 254] width 6 height 6
checkbox input "true"
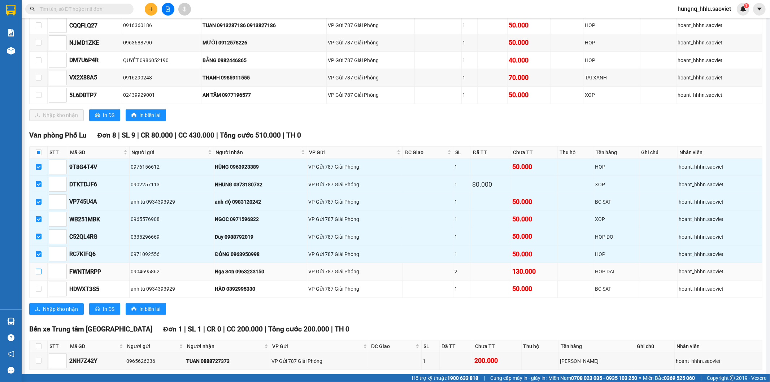
click at [39, 274] on input "checkbox" at bounding box center [39, 272] width 6 height 6
checkbox input "true"
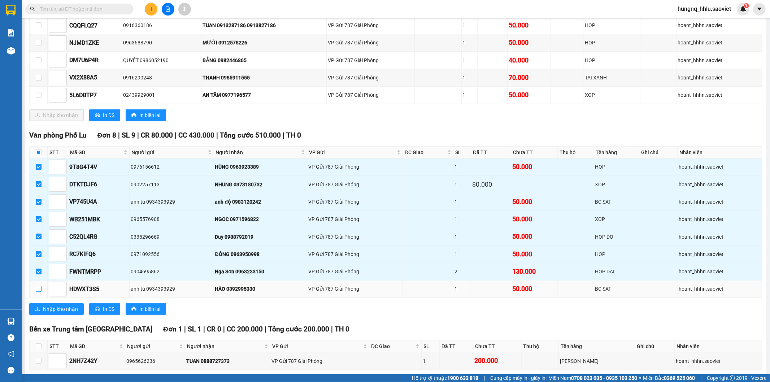
click at [40, 292] on input "checkbox" at bounding box center [39, 289] width 6 height 6
checkbox input "true"
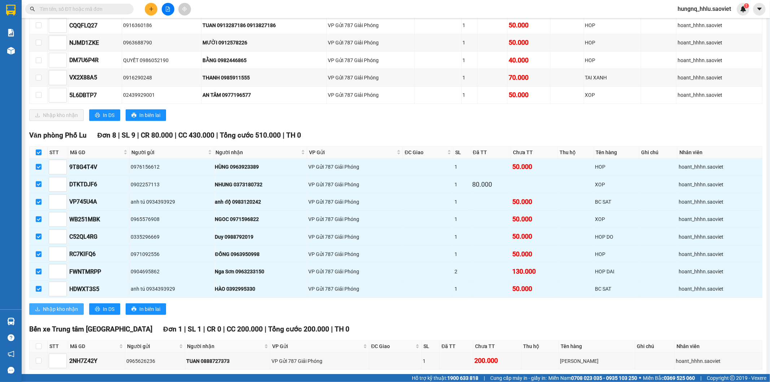
click at [78, 315] on button "Nhập kho nhận" at bounding box center [56, 309] width 55 height 12
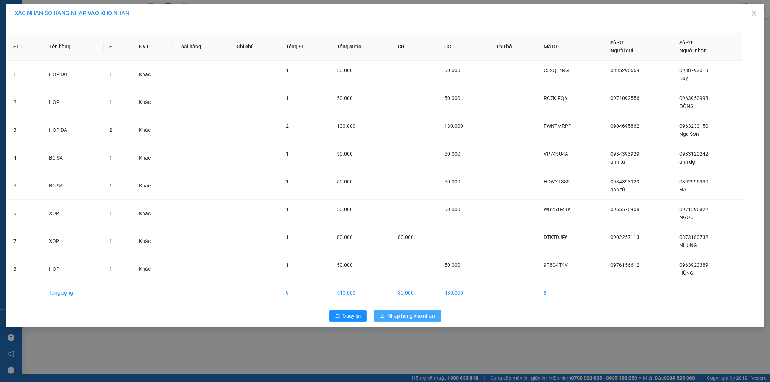
click at [436, 320] on button "Nhập hàng kho nhận" at bounding box center [407, 316] width 67 height 12
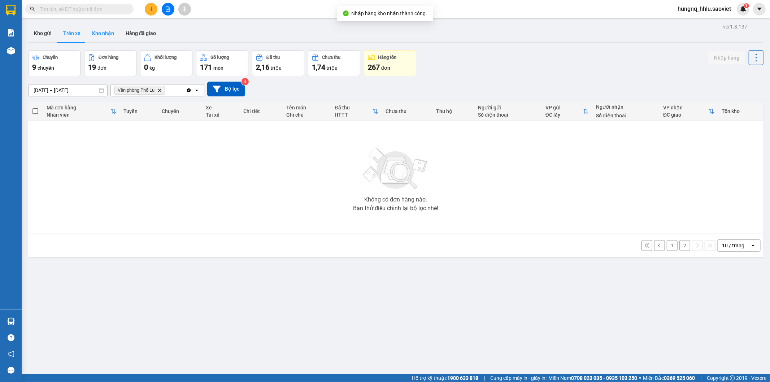
click at [103, 35] on button "Kho nhận" at bounding box center [103, 33] width 34 height 17
type input "[DATE] – [DATE]"
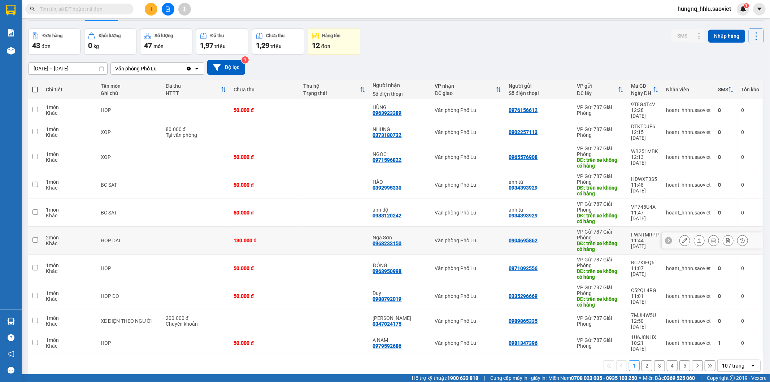
scroll to position [33, 0]
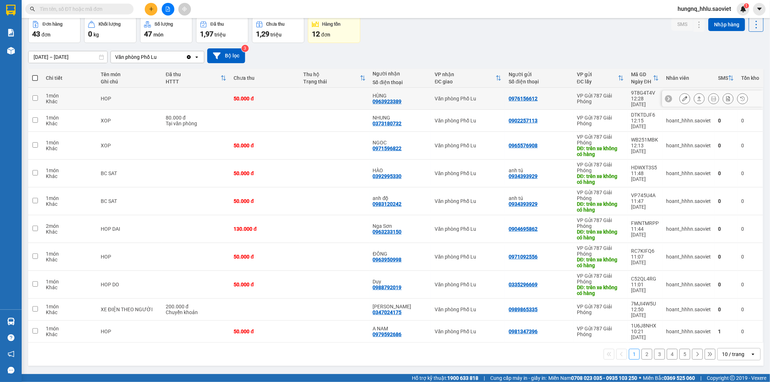
drag, startPoint x: 52, startPoint y: 96, endPoint x: 48, endPoint y: 111, distance: 15.2
click at [52, 99] on div "Khác" at bounding box center [70, 102] width 48 height 6
checkbox input "true"
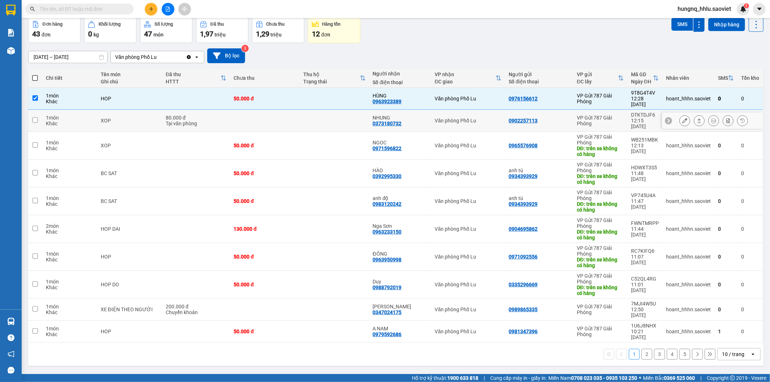
click at [45, 112] on td "1 món Khác" at bounding box center [69, 121] width 55 height 22
checkbox input "true"
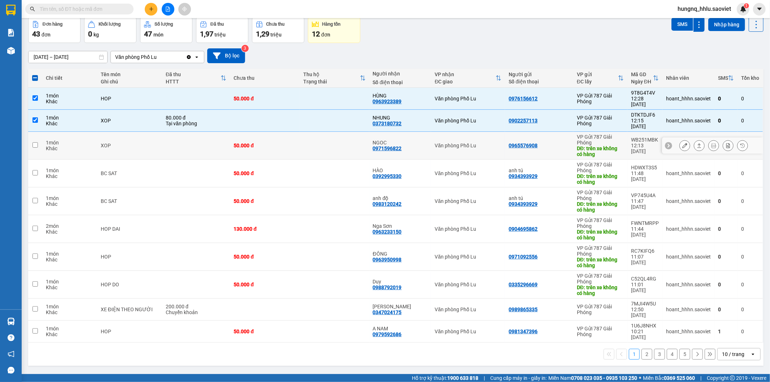
drag, startPoint x: 44, startPoint y: 125, endPoint x: 45, endPoint y: 131, distance: 6.2
click at [45, 132] on td "1 món Khác" at bounding box center [69, 146] width 55 height 28
checkbox input "true"
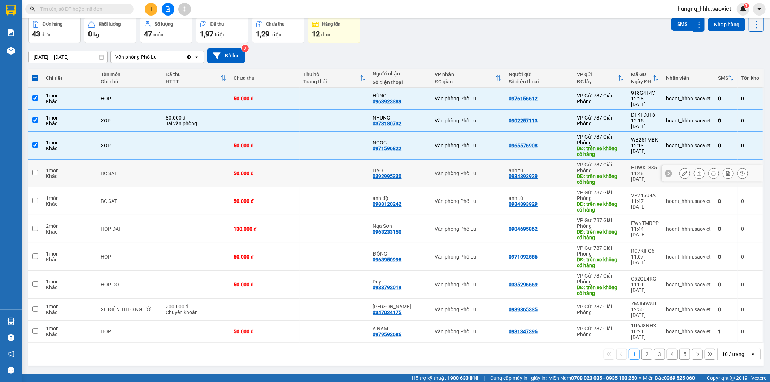
drag, startPoint x: 40, startPoint y: 157, endPoint x: 40, endPoint y: 177, distance: 20.6
click at [40, 160] on td at bounding box center [35, 174] width 14 height 28
checkbox input "true"
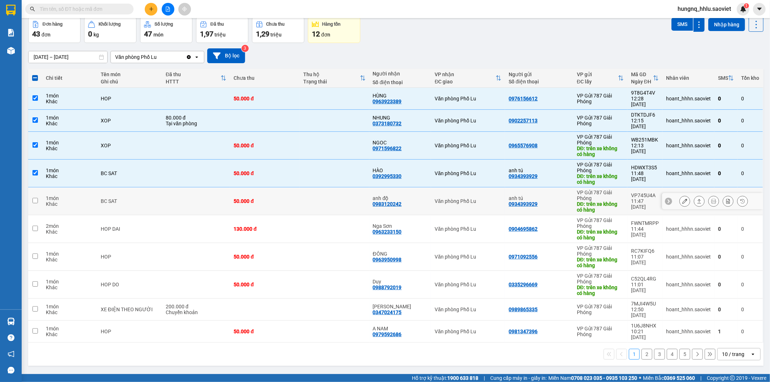
drag, startPoint x: 38, startPoint y: 181, endPoint x: 38, endPoint y: 189, distance: 7.9
click at [39, 187] on td at bounding box center [35, 201] width 14 height 28
checkbox input "true"
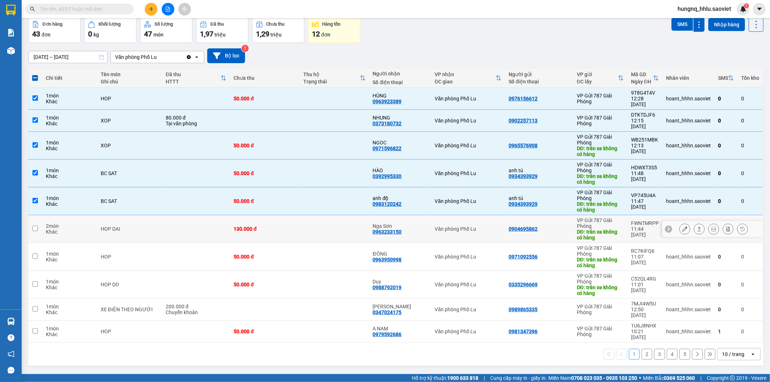
click at [42, 215] on tr "2 món Khác HOP DAI 130.000 đ [GEOGRAPHIC_DATA] 0963233150 Văn phòng Phố Lu 0904…" at bounding box center [396, 229] width 736 height 28
checkbox input "true"
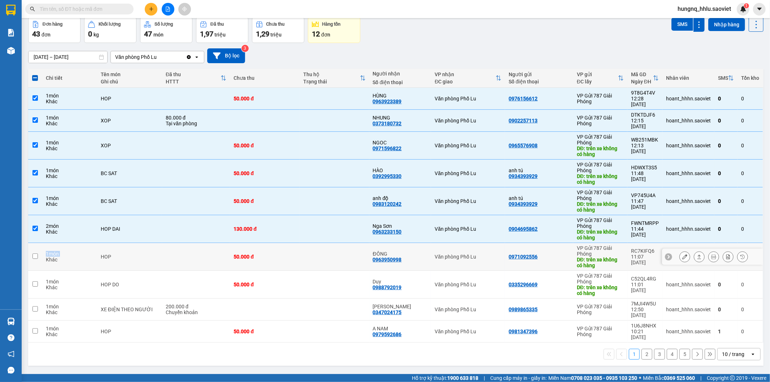
click at [42, 247] on tr "1 món Khác HOP 50.000 đ ĐÔNG 0963950998 Văn phòng Phố Lu 0971092556 VP Gửi 787 …" at bounding box center [396, 257] width 736 height 28
checkbox input "true"
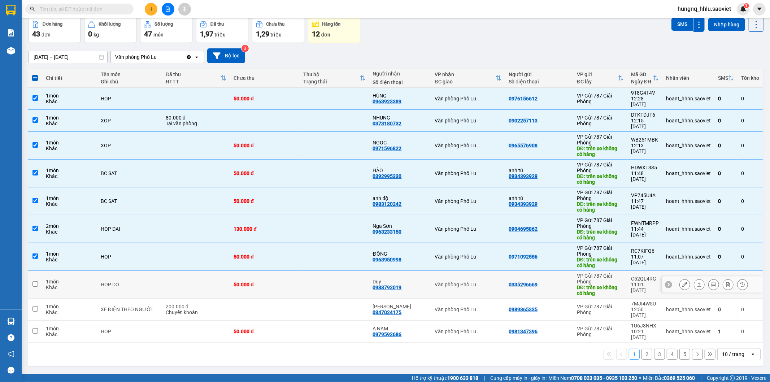
click at [52, 285] on div "Khác" at bounding box center [70, 288] width 48 height 6
checkbox input "true"
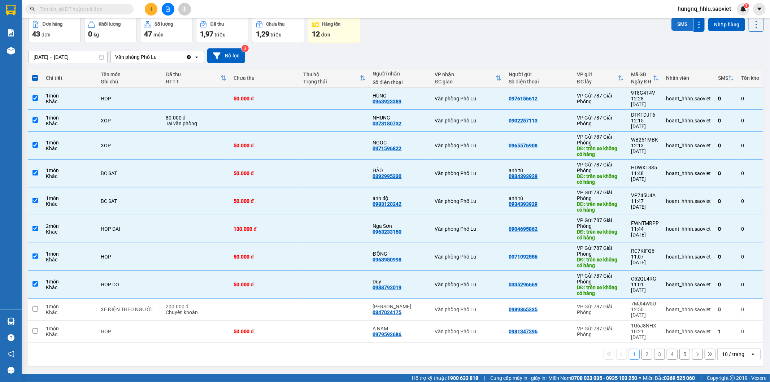
click at [672, 28] on button "SMS" at bounding box center [683, 24] width 22 height 13
click at [683, 282] on icon at bounding box center [685, 284] width 5 height 5
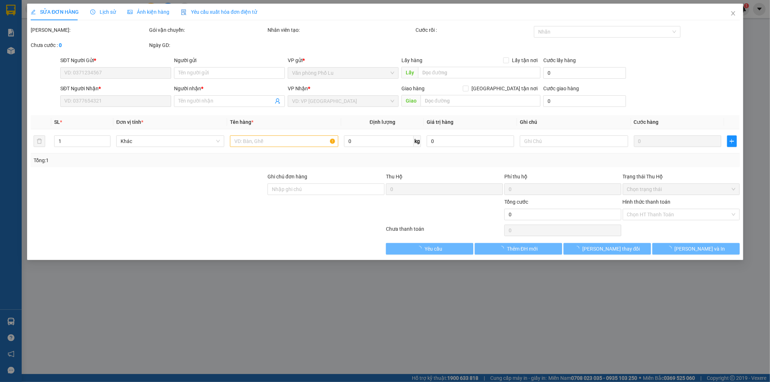
type input "0335296669"
type input "trên xe không có hàng"
type input "0988792019"
type input "Duy"
type input "50.000"
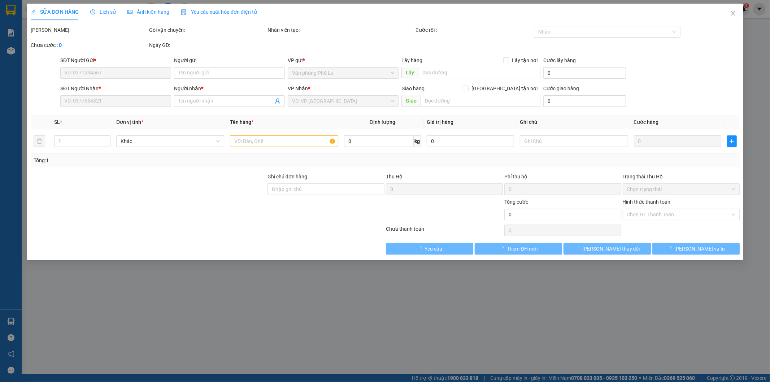
type input "50.000"
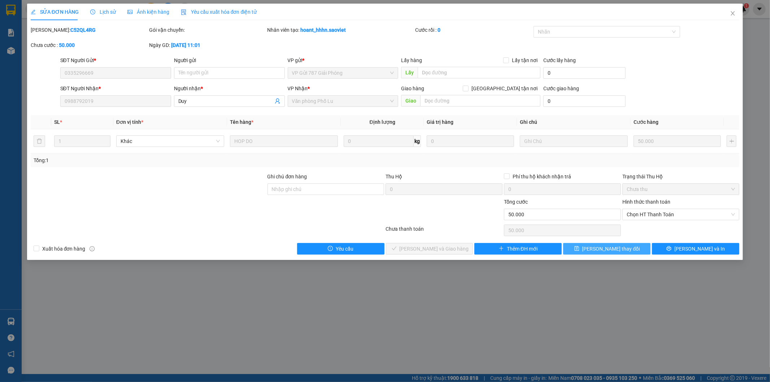
click at [630, 252] on button "[PERSON_NAME] thay đổi" at bounding box center [606, 249] width 87 height 12
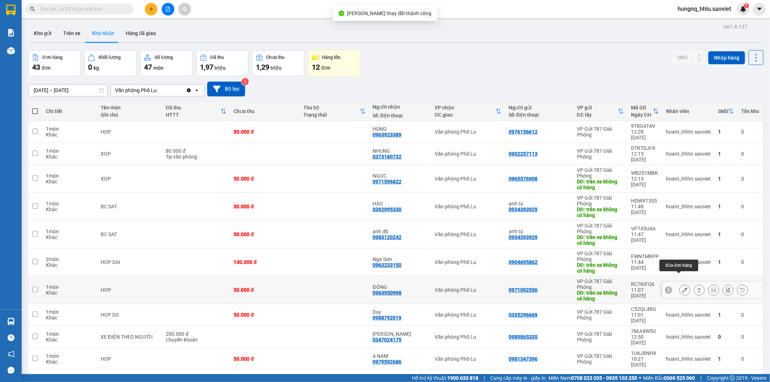
click at [683, 287] on icon at bounding box center [685, 289] width 5 height 5
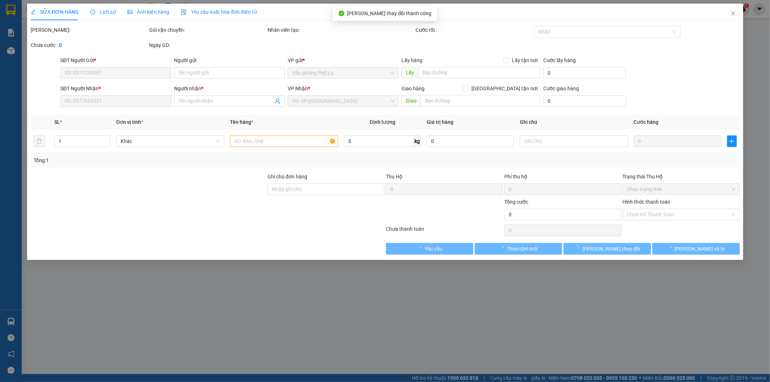
type input "0971092556"
type input "trên xe không có hàng"
type input "0963950998"
type input "ĐÔNG"
type input "50.000"
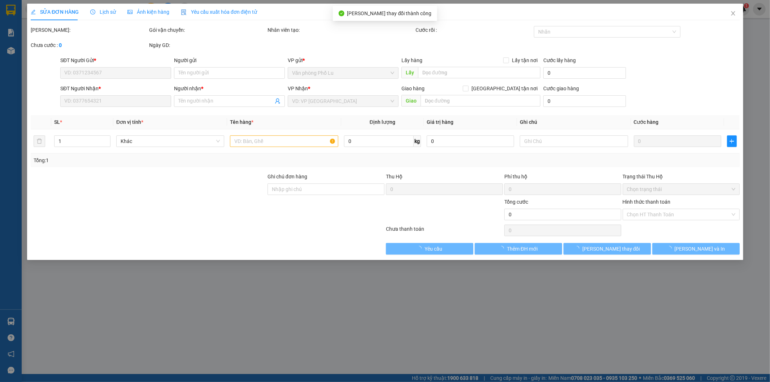
type input "50.000"
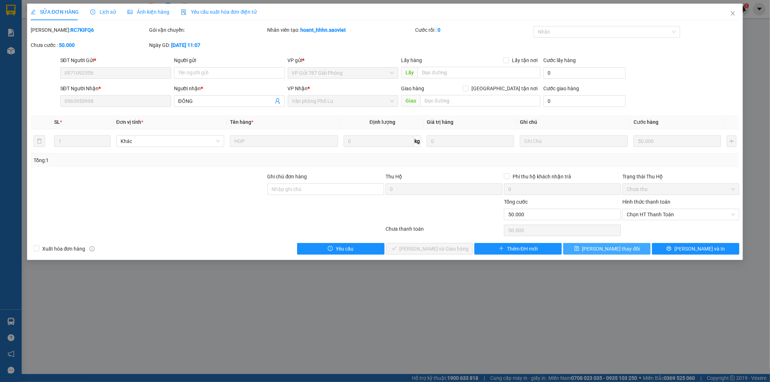
click at [630, 252] on button "[PERSON_NAME] thay đổi" at bounding box center [606, 249] width 87 height 12
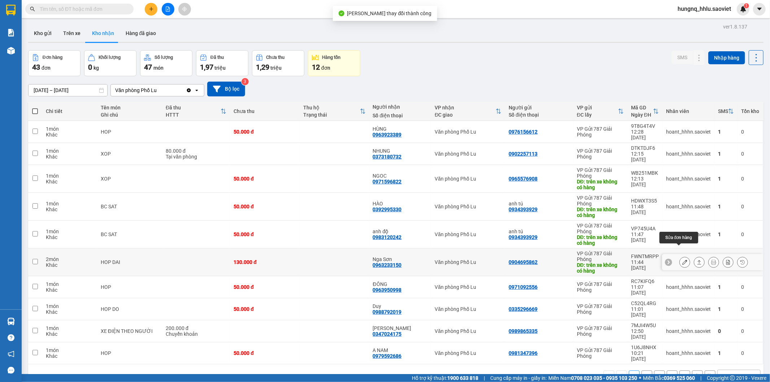
click at [680, 256] on button at bounding box center [685, 262] width 10 height 13
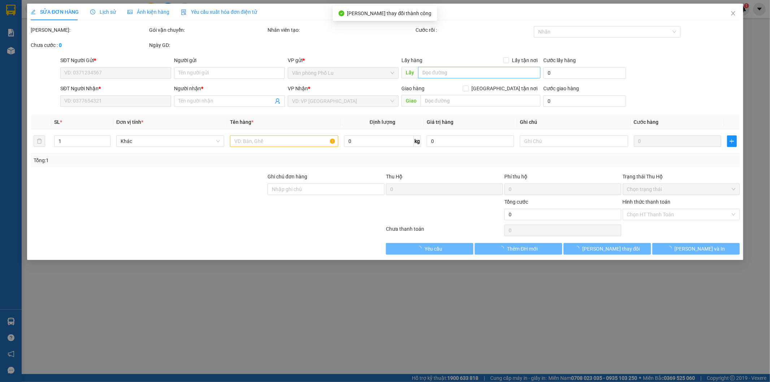
type input "0904695862"
type input "trên xe không có hàng"
type input "0963233150"
type input "Nga Sơn"
type input "130.000"
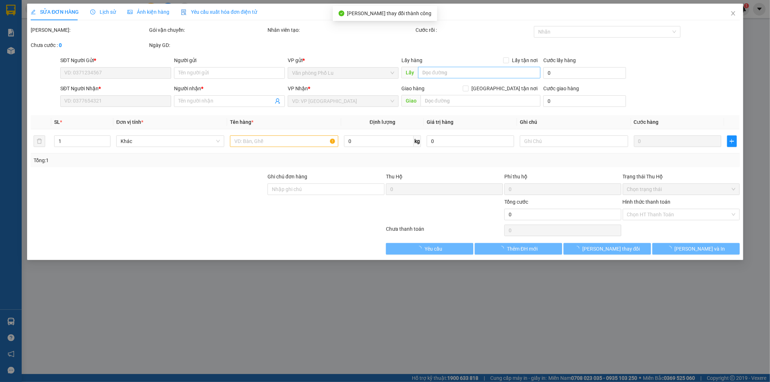
type input "130.000"
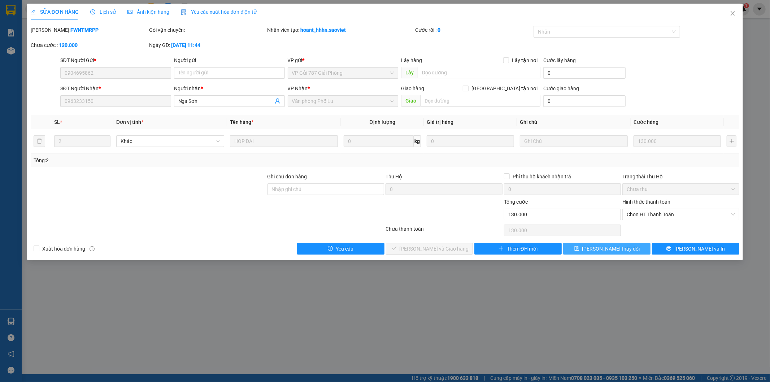
click at [628, 253] on button "[PERSON_NAME] thay đổi" at bounding box center [606, 249] width 87 height 12
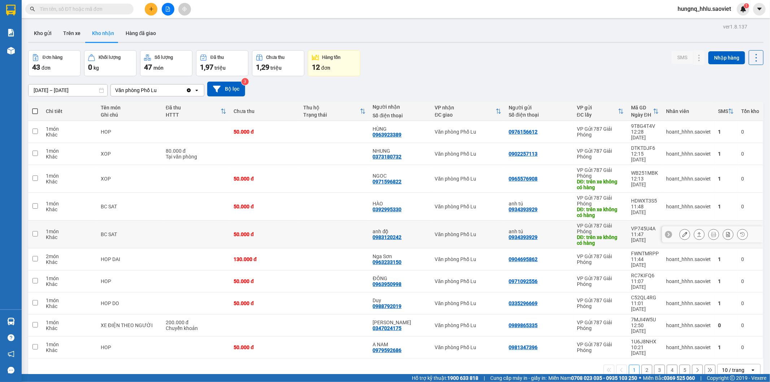
click at [673, 226] on div at bounding box center [712, 234] width 101 height 16
click at [680, 228] on button at bounding box center [685, 234] width 10 height 13
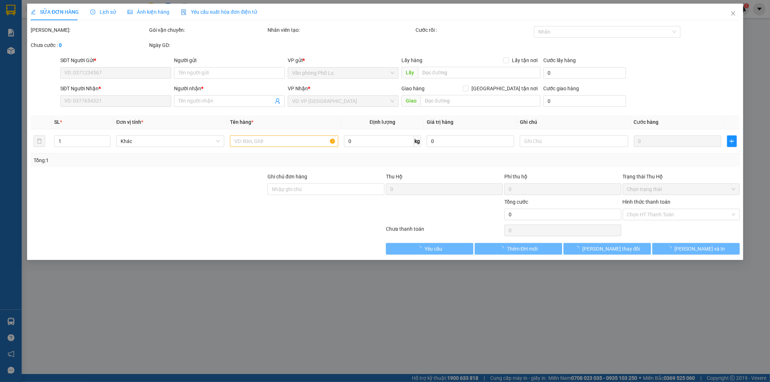
type input "0934393929"
type input "anh tú"
type input "trên xe không có hàng"
type input "0983120242"
type input "anh độ"
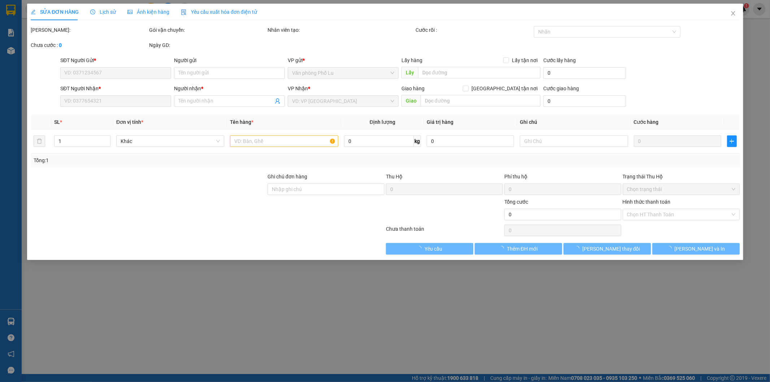
type input "50.000"
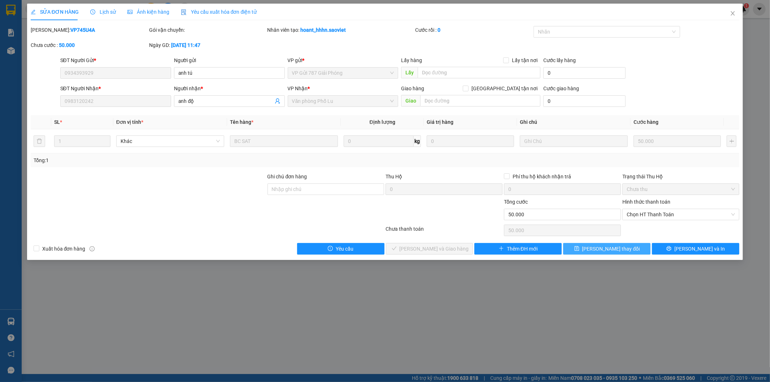
click at [626, 254] on button "[PERSON_NAME] thay đổi" at bounding box center [606, 249] width 87 height 12
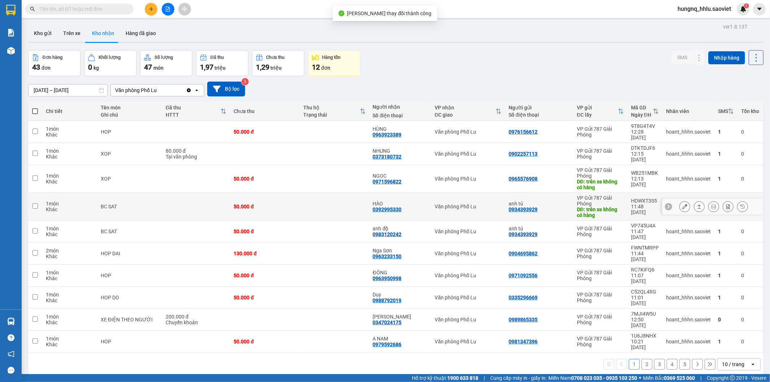
click at [680, 200] on button at bounding box center [685, 206] width 10 height 13
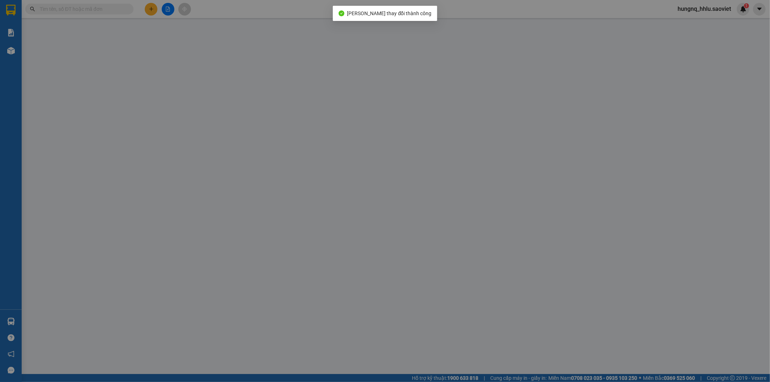
type input "0934393929"
type input "anh tú"
type input "trên xe không có hàng"
type input "0392995330"
type input "HÀO"
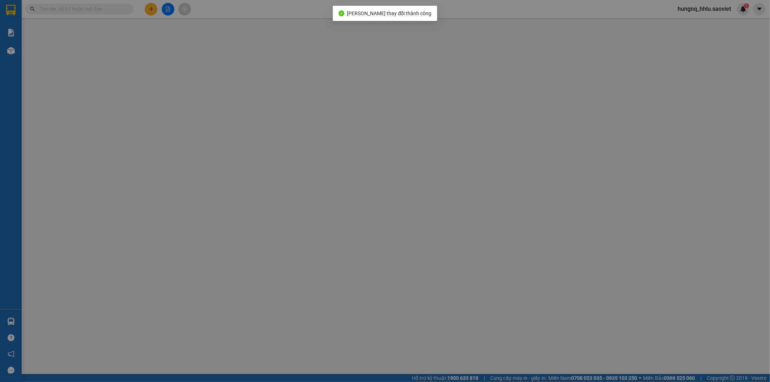
type input "50.000"
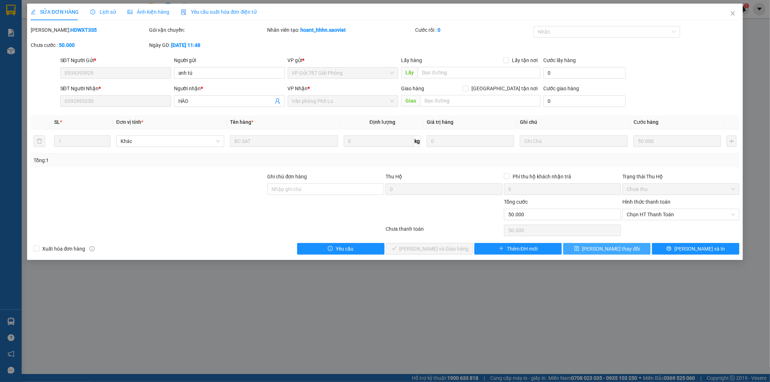
click at [627, 251] on button "[PERSON_NAME] thay đổi" at bounding box center [606, 249] width 87 height 12
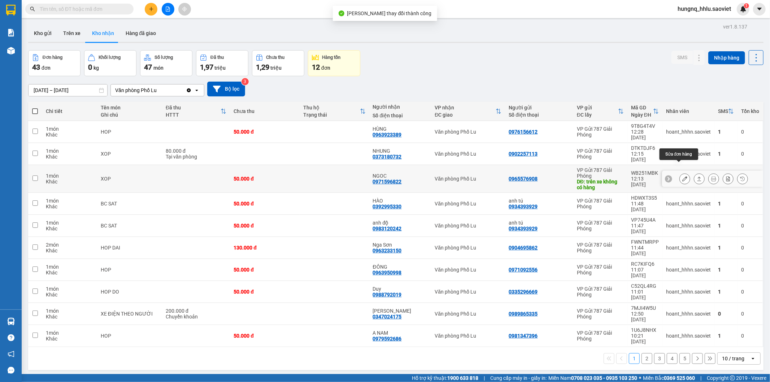
click at [680, 173] on button at bounding box center [685, 179] width 10 height 13
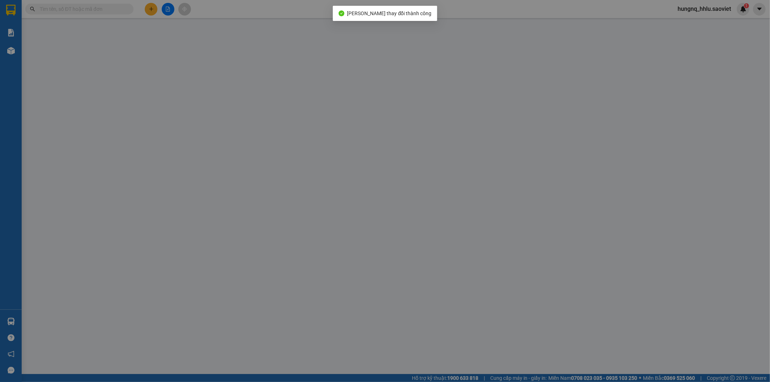
type input "0965576908"
type input "trên xe không có hàng"
type input "0971596822"
type input "NGOC"
type input "50.000"
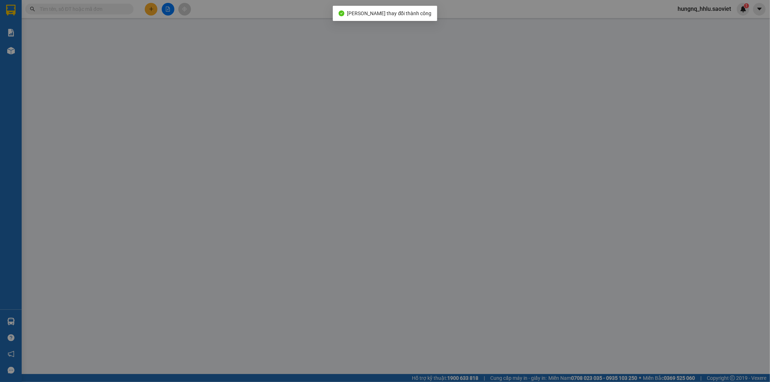
type input "50.000"
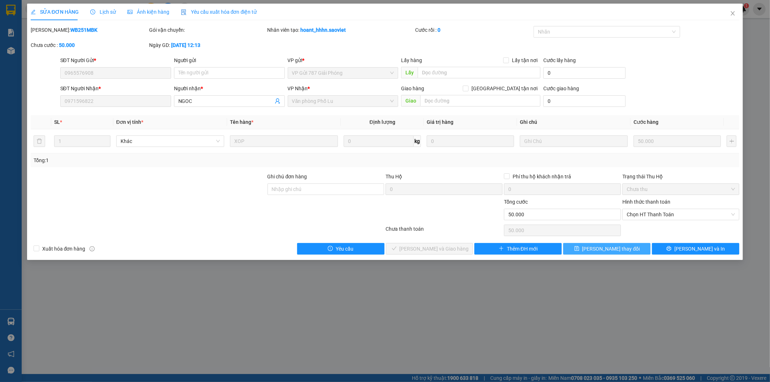
click at [627, 252] on button "[PERSON_NAME] thay đổi" at bounding box center [606, 249] width 87 height 12
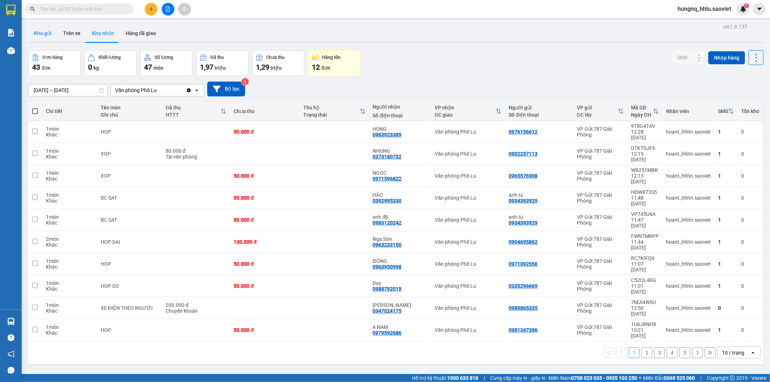
click at [34, 37] on button "Kho gửi" at bounding box center [42, 33] width 29 height 17
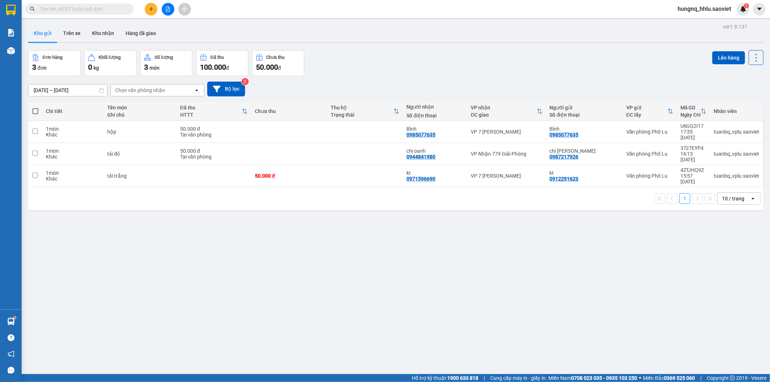
click at [58, 11] on input "text" at bounding box center [82, 9] width 85 height 8
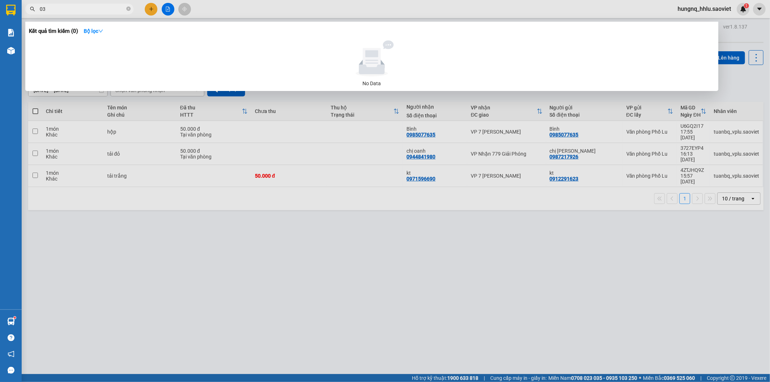
type input "0"
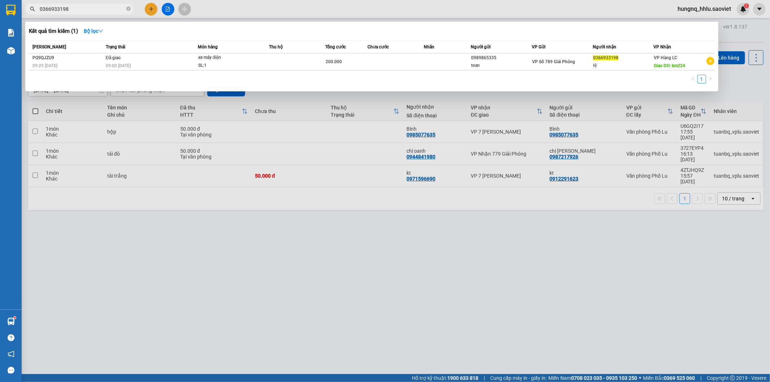
type input "0366933198"
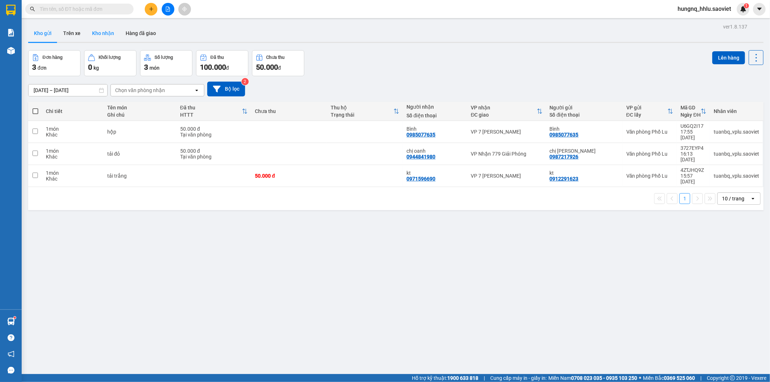
click at [90, 31] on button "Kho nhận" at bounding box center [103, 33] width 34 height 17
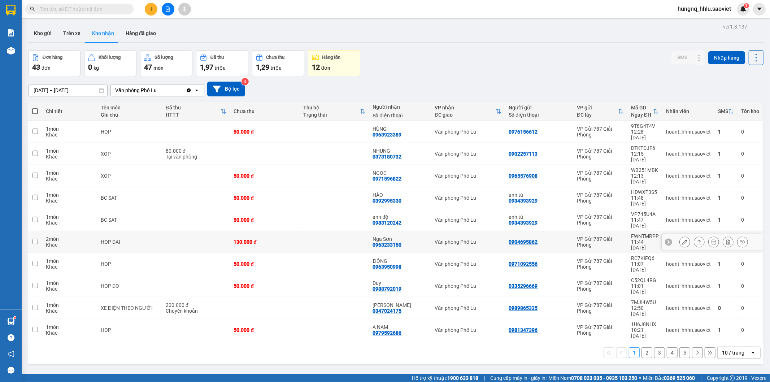
scroll to position [33, 0]
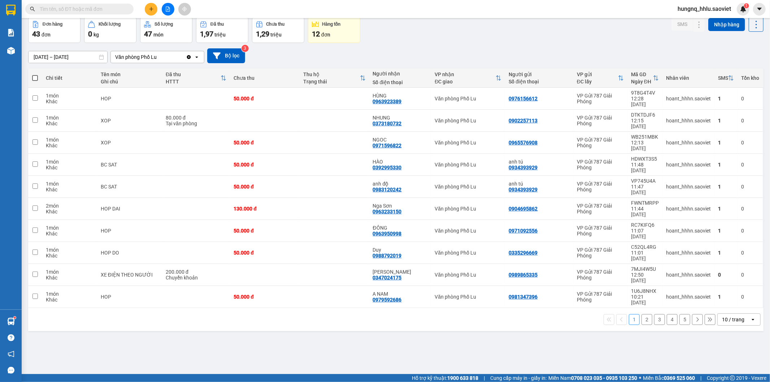
click at [51, 9] on input "text" at bounding box center [82, 9] width 85 height 8
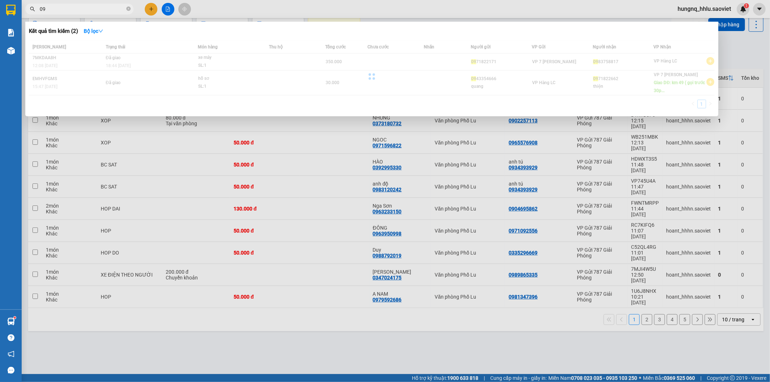
type input "0"
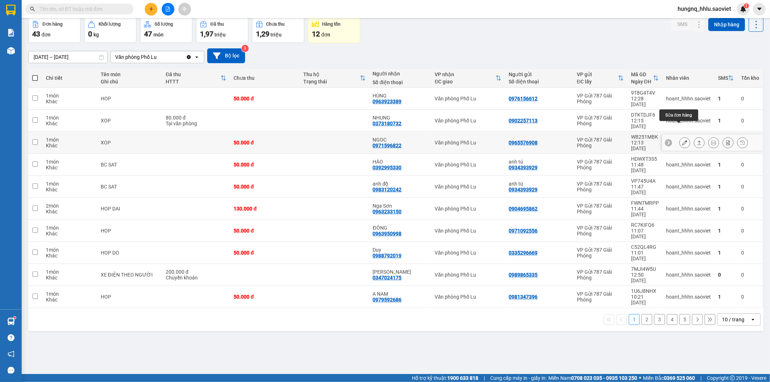
click at [680, 137] on button at bounding box center [685, 143] width 10 height 13
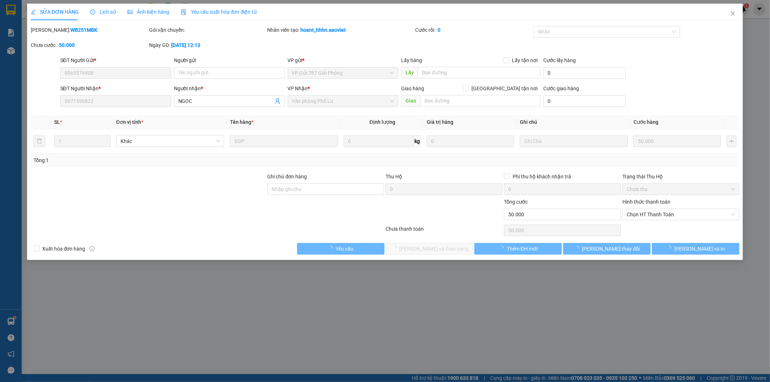
type input "0965576908"
type input "0971596822"
type input "NGOC"
type input "50.000"
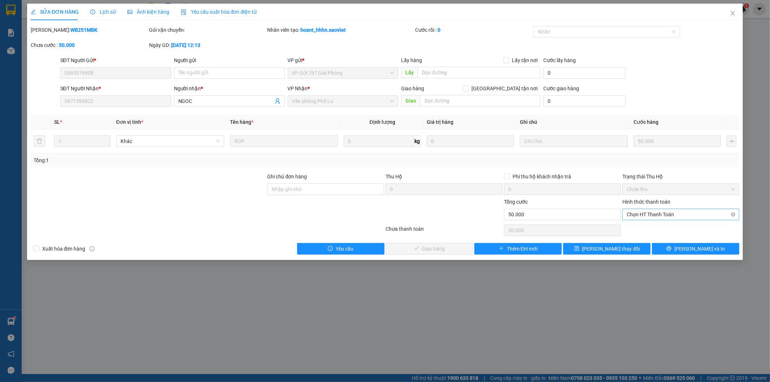
click at [633, 216] on span "Chọn HT Thanh Toán" at bounding box center [681, 214] width 108 height 11
click at [630, 231] on div "Tại văn phòng" at bounding box center [681, 229] width 108 height 8
type input "0"
click at [456, 251] on button "[PERSON_NAME] và Giao hàng" at bounding box center [429, 249] width 87 height 12
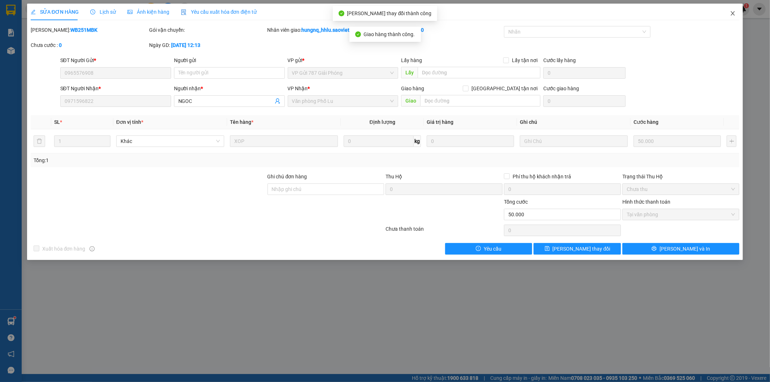
click at [736, 16] on span "Close" at bounding box center [733, 14] width 20 height 20
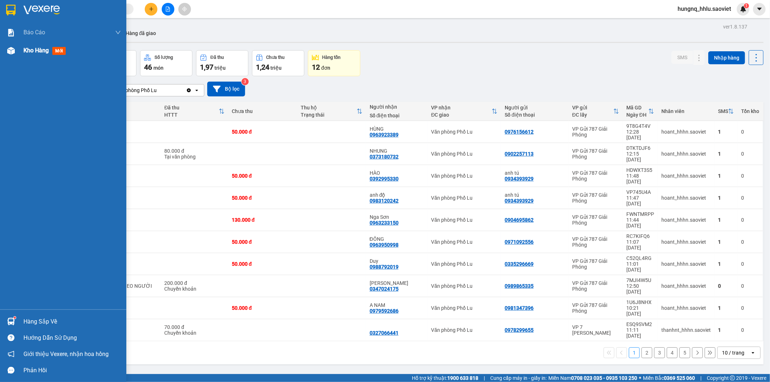
click at [43, 52] on span "Kho hàng" at bounding box center [35, 50] width 25 height 7
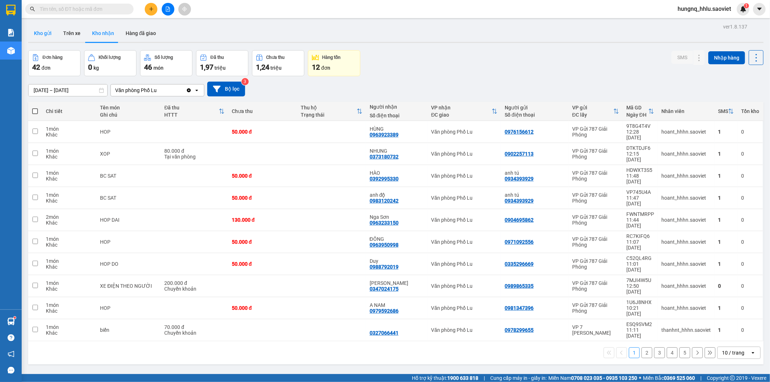
click at [51, 35] on button "Kho gửi" at bounding box center [42, 33] width 29 height 17
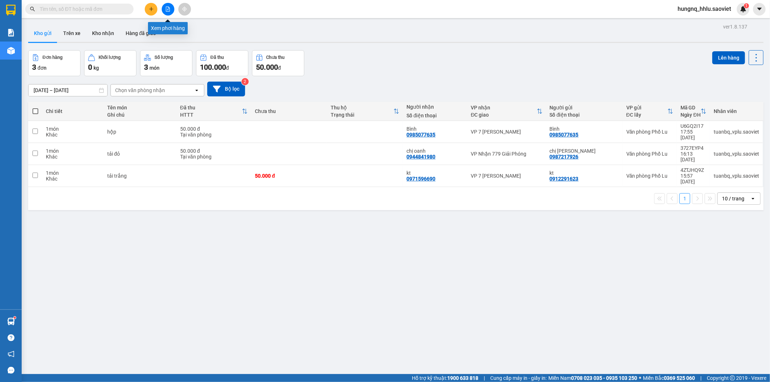
click at [172, 12] on button at bounding box center [168, 9] width 13 height 13
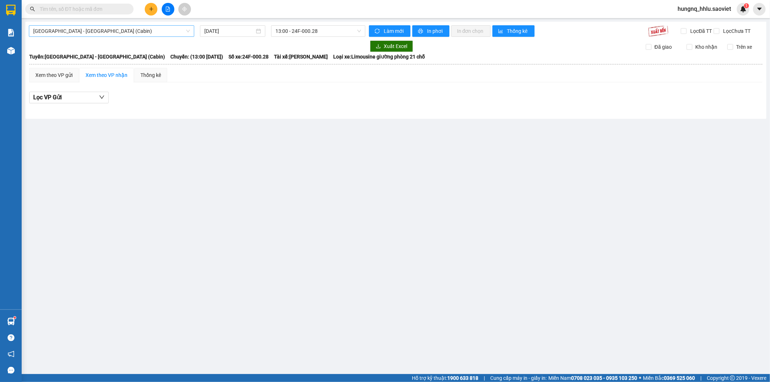
click at [39, 33] on span "Hà Nội - Lào Cai (Cabin)" at bounding box center [111, 31] width 157 height 11
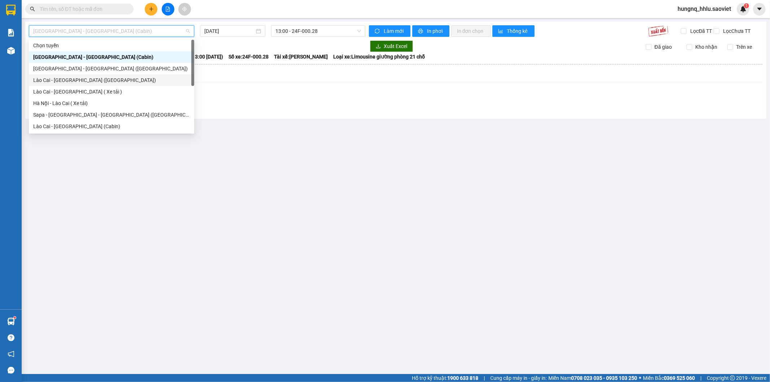
click at [37, 83] on div "Lào Cai - [GEOGRAPHIC_DATA] ([GEOGRAPHIC_DATA])" at bounding box center [111, 80] width 157 height 8
type input "[DATE]"
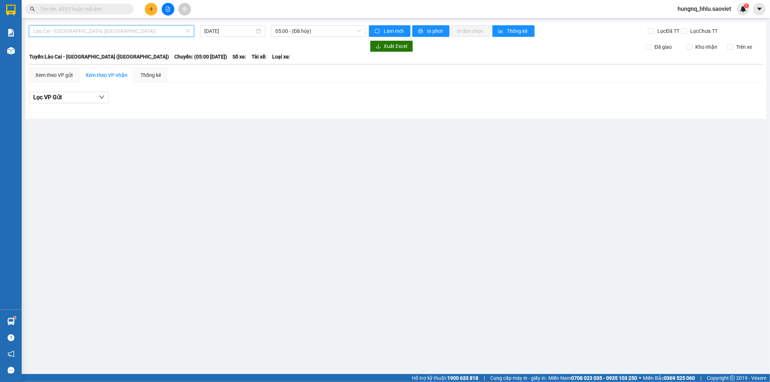
click at [39, 29] on span "Lào Cai - [GEOGRAPHIC_DATA] ([GEOGRAPHIC_DATA])" at bounding box center [111, 31] width 157 height 11
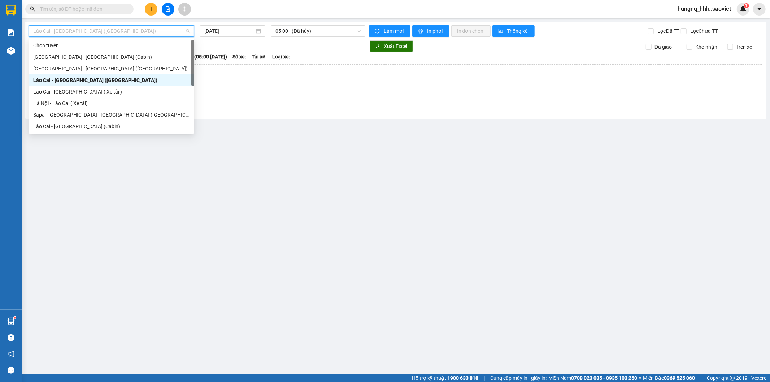
click at [31, 82] on div "Lào Cai - [GEOGRAPHIC_DATA] ([GEOGRAPHIC_DATA])" at bounding box center [111, 80] width 165 height 12
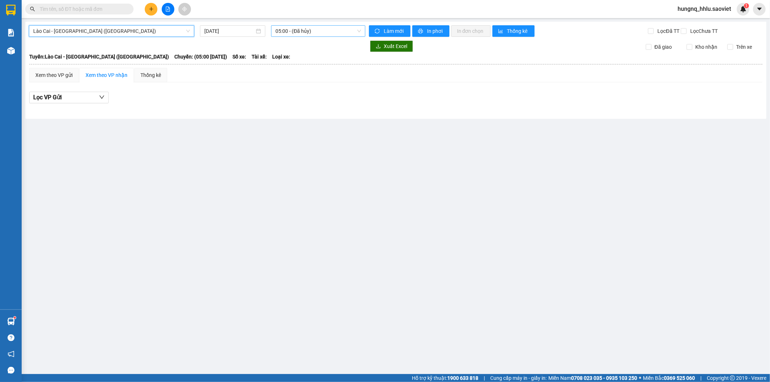
click at [279, 34] on span "05:00 - (Đã hủy)" at bounding box center [318, 31] width 85 height 11
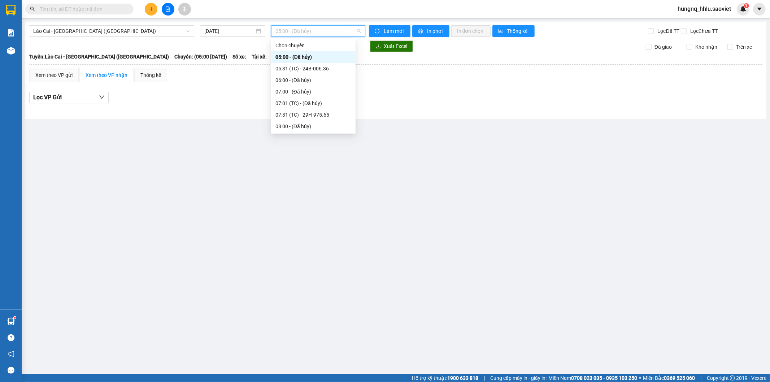
scroll to position [150, 0]
click at [276, 113] on div "18:30 - 29K-025.46" at bounding box center [314, 115] width 76 height 8
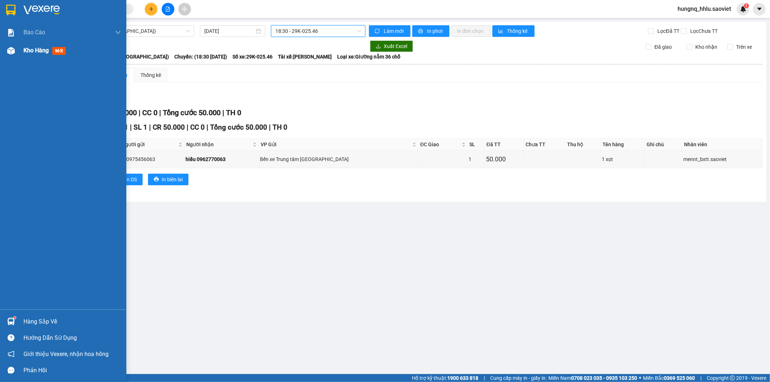
click at [39, 53] on span "Kho hàng" at bounding box center [35, 50] width 25 height 7
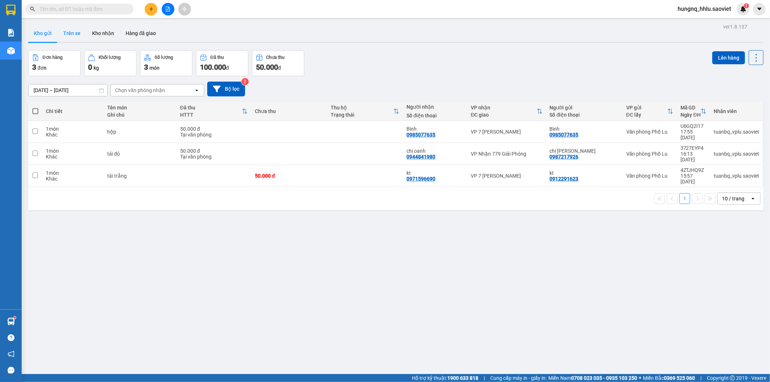
click at [64, 35] on button "Trên xe" at bounding box center [71, 33] width 29 height 17
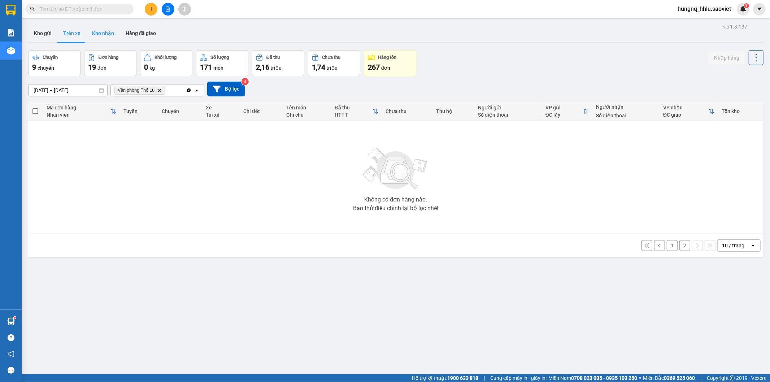
click at [93, 34] on button "Kho nhận" at bounding box center [103, 33] width 34 height 17
type input "[DATE] – [DATE]"
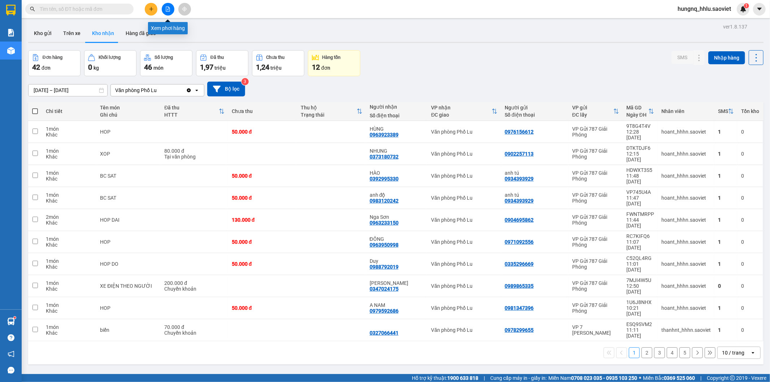
click at [172, 12] on button at bounding box center [168, 9] width 13 height 13
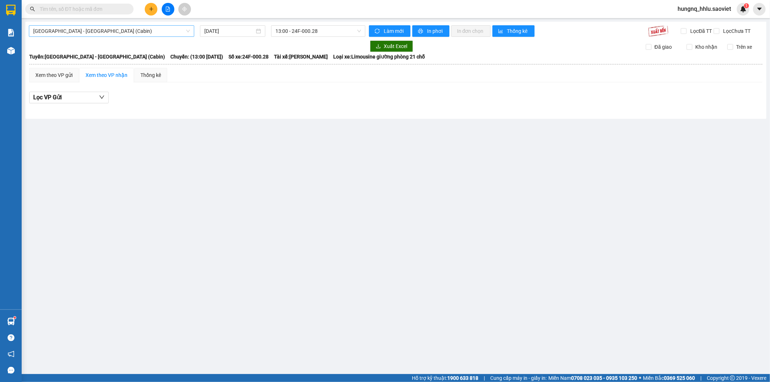
click at [40, 33] on span "Hà Nội - Lào Cai (Cabin)" at bounding box center [111, 31] width 157 height 11
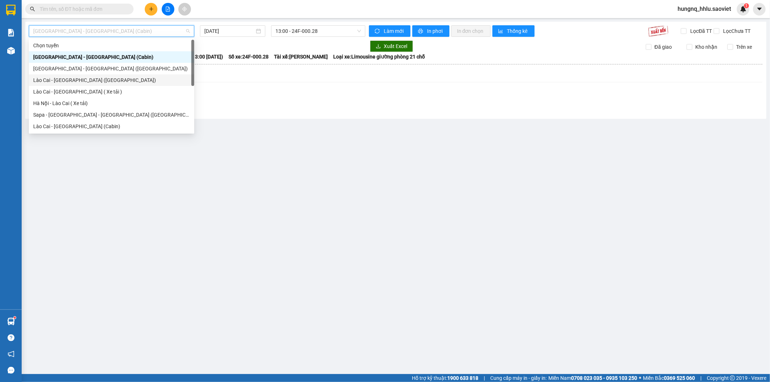
click at [33, 79] on div "Lào Cai - [GEOGRAPHIC_DATA] ([GEOGRAPHIC_DATA])" at bounding box center [111, 80] width 157 height 8
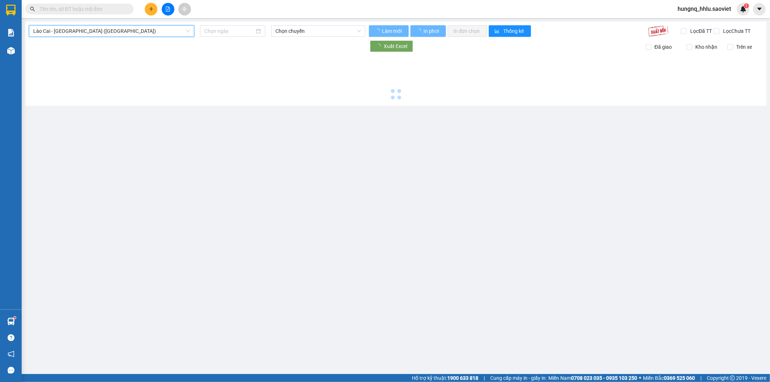
type input "[DATE]"
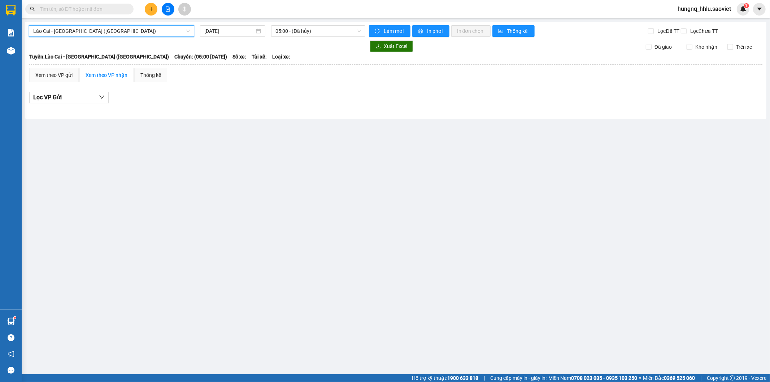
drag, startPoint x: 65, startPoint y: 33, endPoint x: 60, endPoint y: 41, distance: 10.2
click at [65, 33] on span "Lào Cai - [GEOGRAPHIC_DATA] ([GEOGRAPHIC_DATA])" at bounding box center [111, 31] width 157 height 11
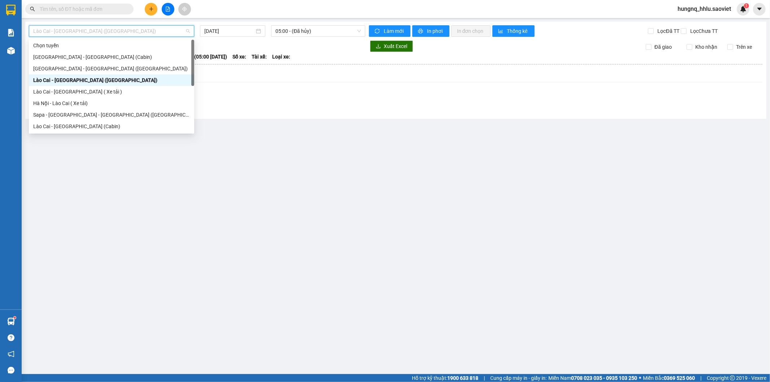
click at [38, 83] on div "Lào Cai - [GEOGRAPHIC_DATA] ([GEOGRAPHIC_DATA])" at bounding box center [111, 80] width 157 height 8
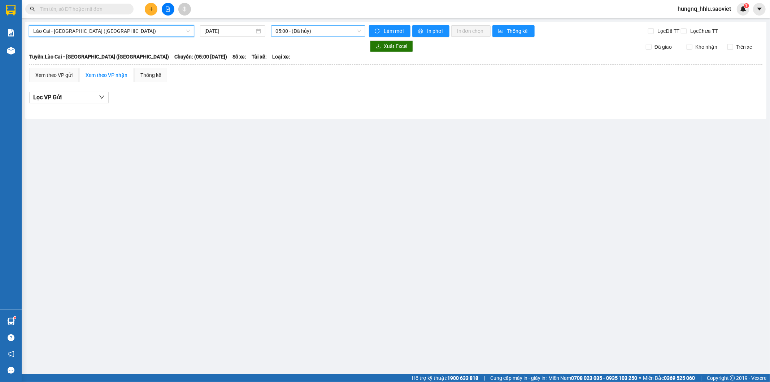
drag, startPoint x: 281, startPoint y: 29, endPoint x: 280, endPoint y: 34, distance: 5.2
click at [282, 29] on span "05:00 - (Đã hủy)" at bounding box center [318, 31] width 85 height 11
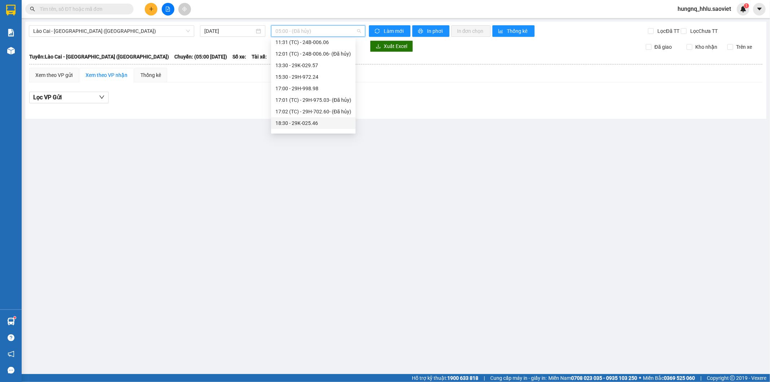
scroll to position [150, 0]
click at [279, 117] on div "18:30 - 29K-025.46" at bounding box center [314, 115] width 76 height 8
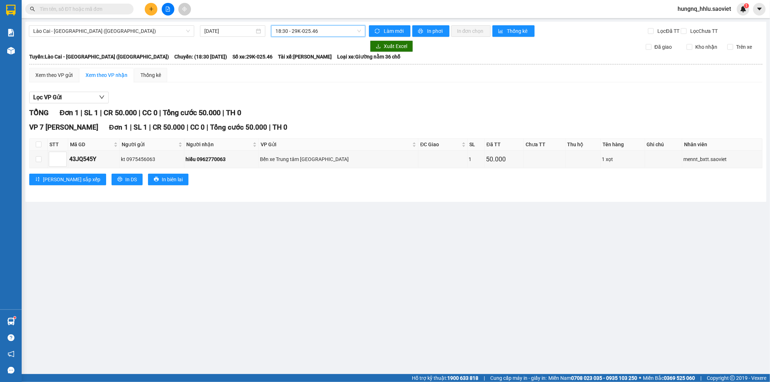
click at [287, 31] on span "18:30 - 29K-025.46" at bounding box center [318, 31] width 85 height 11
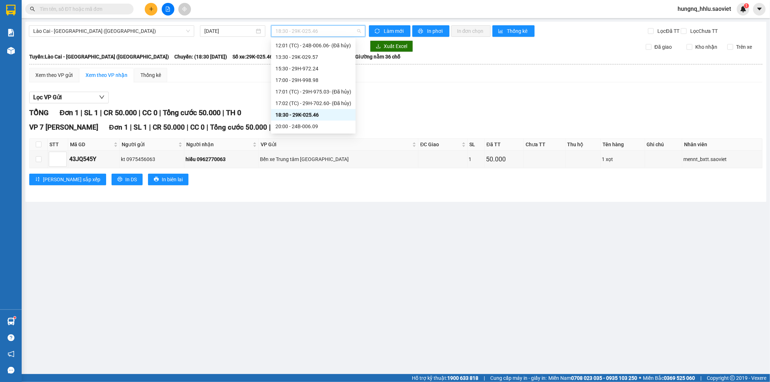
click at [277, 118] on div "18:30 - 29K-025.46" at bounding box center [314, 115] width 76 height 8
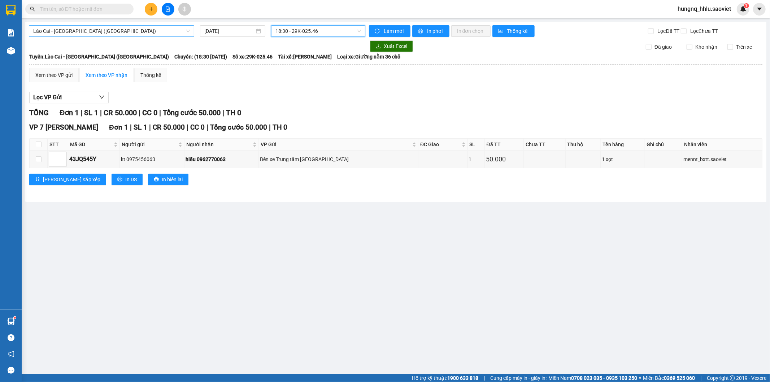
click at [34, 33] on span "Lào Cai - [GEOGRAPHIC_DATA] ([GEOGRAPHIC_DATA])" at bounding box center [111, 31] width 157 height 11
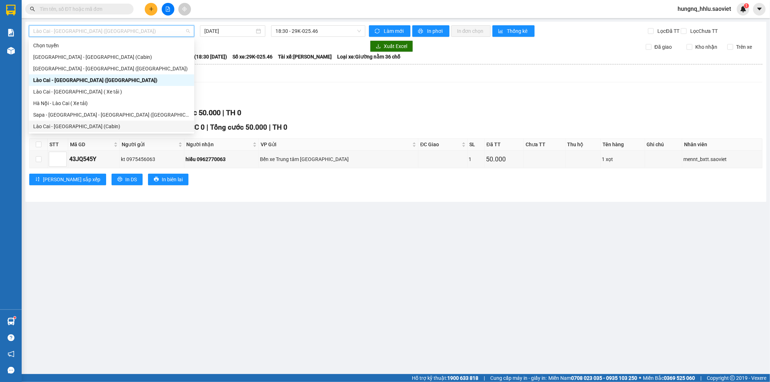
click at [89, 232] on main "Lào Cai - Hà Nội (Giường) 11/08/2025 18:30 - 29K-025.46 Làm mới In phơi In đơn …" at bounding box center [385, 187] width 770 height 374
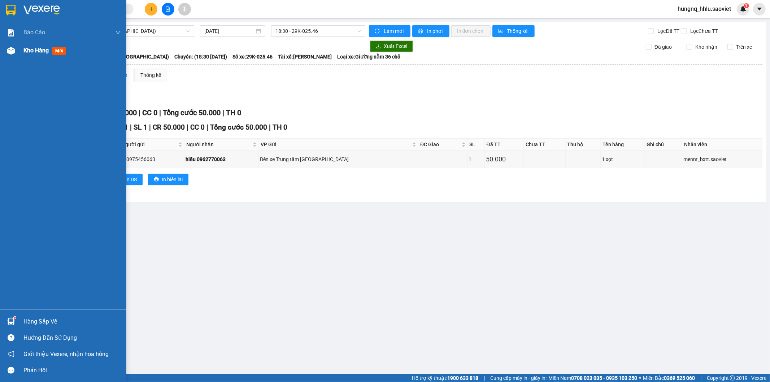
click at [43, 55] on div "Kho hàng mới" at bounding box center [45, 50] width 45 height 9
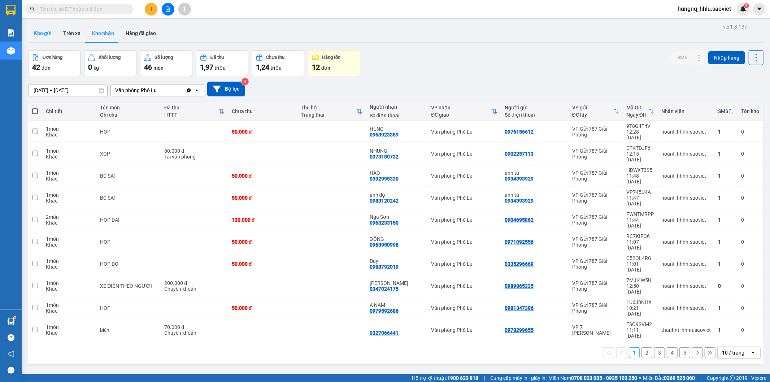
click at [45, 35] on button "Kho gửi" at bounding box center [42, 33] width 29 height 17
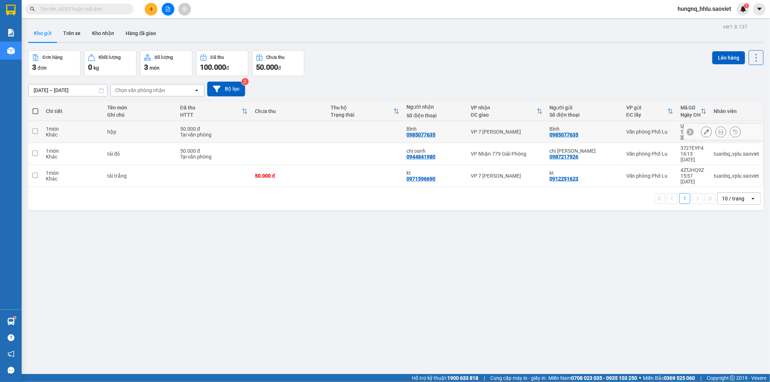
click at [35, 130] on input "checkbox" at bounding box center [35, 131] width 5 height 5
checkbox input "true"
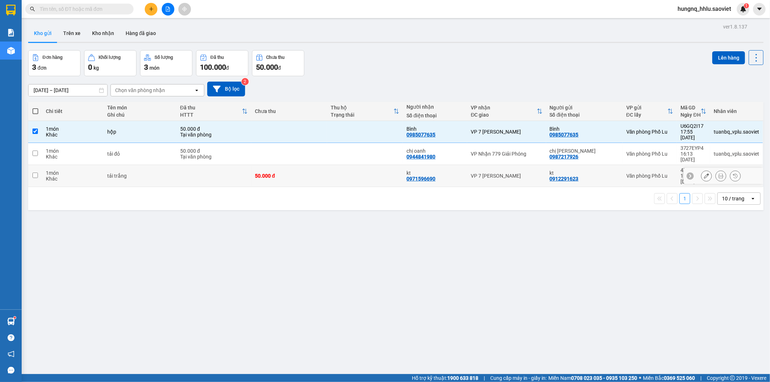
click at [40, 165] on td at bounding box center [35, 176] width 14 height 22
checkbox input "true"
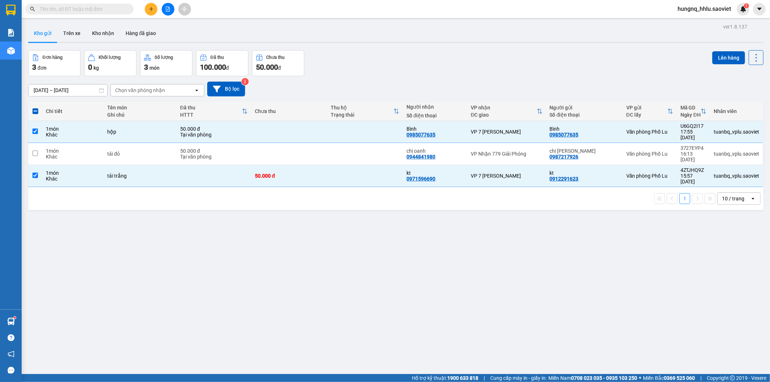
scroll to position [33, 0]
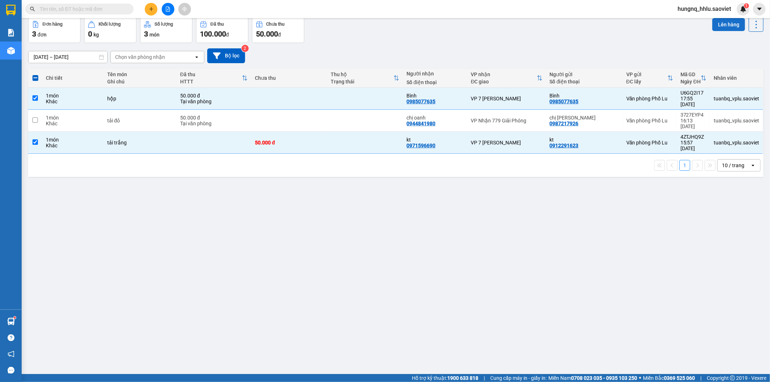
click at [735, 27] on button "Lên hàng" at bounding box center [729, 24] width 33 height 13
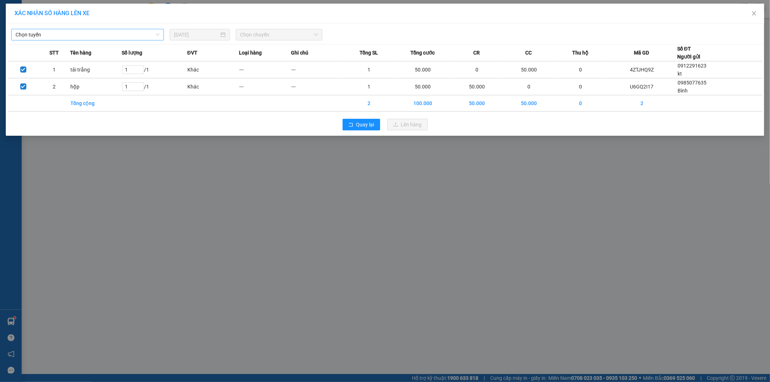
click at [16, 31] on span "Chọn tuyến" at bounding box center [88, 34] width 144 height 11
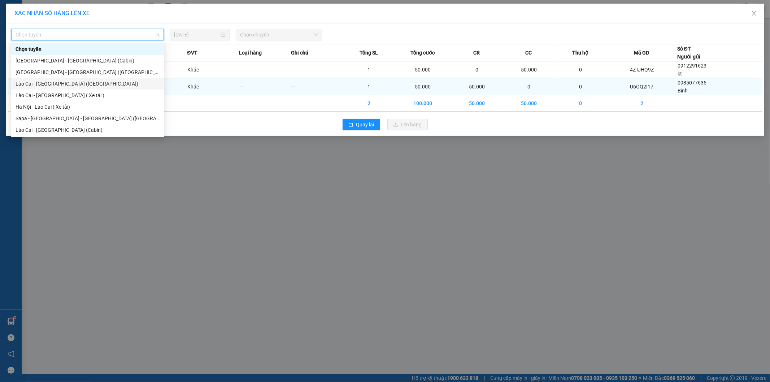
click at [20, 86] on div "Lào Cai - [GEOGRAPHIC_DATA] ([GEOGRAPHIC_DATA])" at bounding box center [88, 84] width 144 height 8
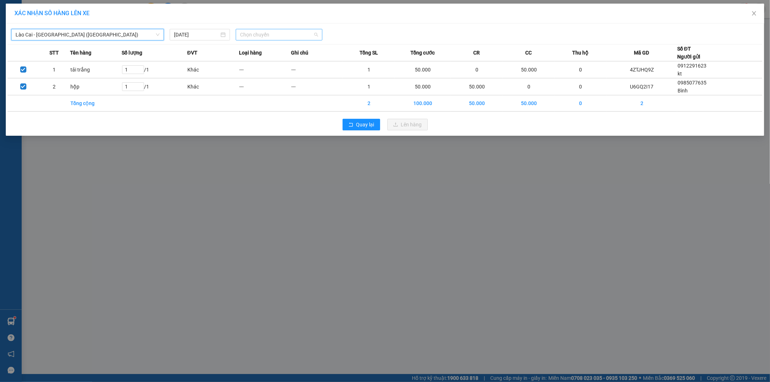
click at [253, 32] on span "Chọn chuyến" at bounding box center [279, 34] width 78 height 11
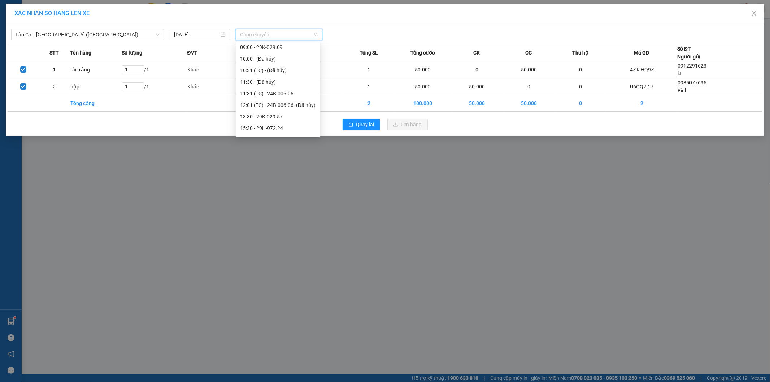
scroll to position [150, 0]
click at [243, 121] on div "18:30 - 29K-025.46" at bounding box center [278, 118] width 76 height 8
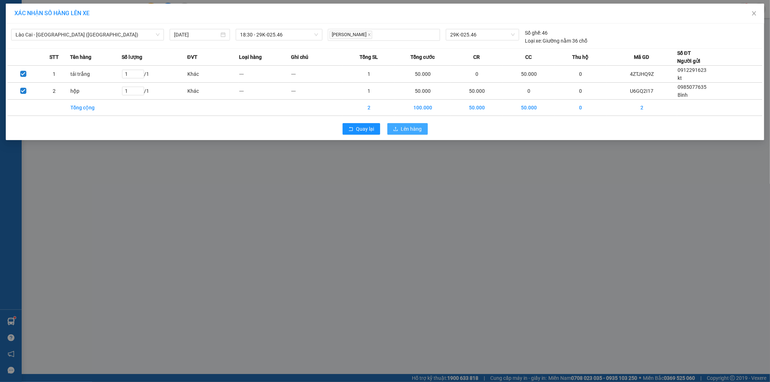
click at [424, 133] on button "Lên hàng" at bounding box center [408, 129] width 40 height 12
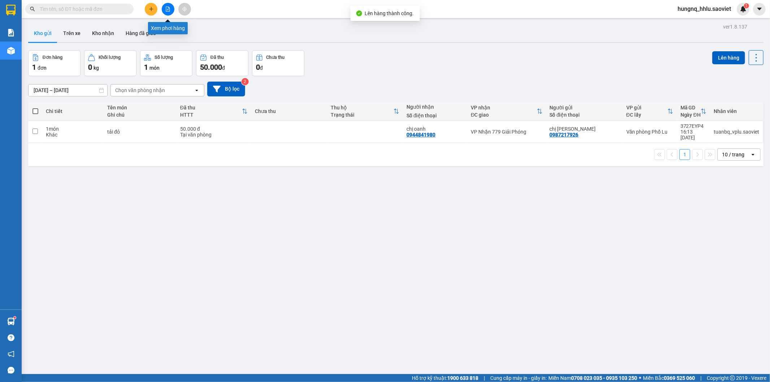
click at [171, 11] on button at bounding box center [168, 9] width 13 height 13
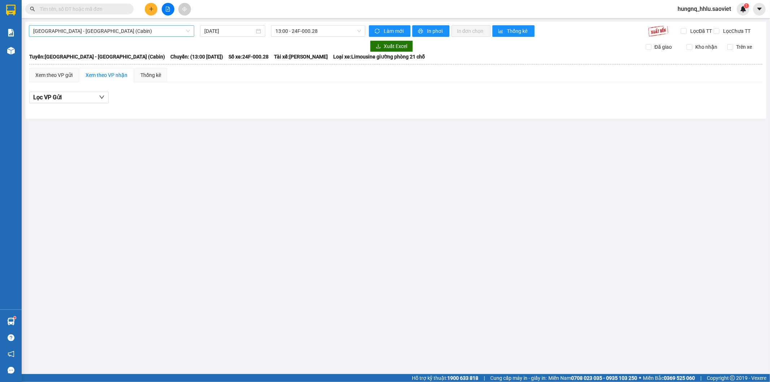
click at [40, 27] on span "Hà Nội - Lào Cai (Cabin)" at bounding box center [111, 31] width 157 height 11
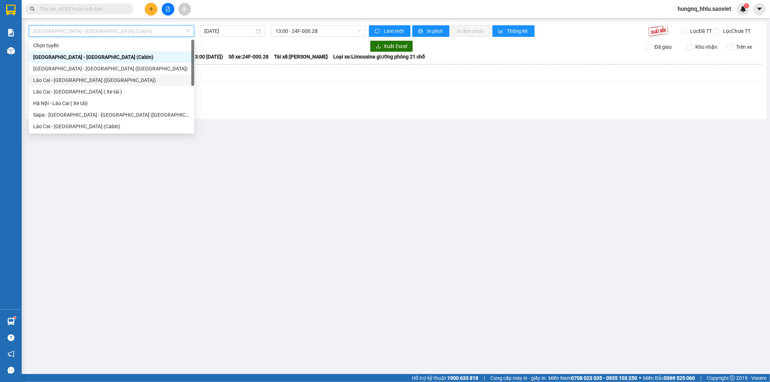
click at [37, 77] on div "Lào Cai - [GEOGRAPHIC_DATA] ([GEOGRAPHIC_DATA])" at bounding box center [111, 80] width 157 height 8
type input "[DATE]"
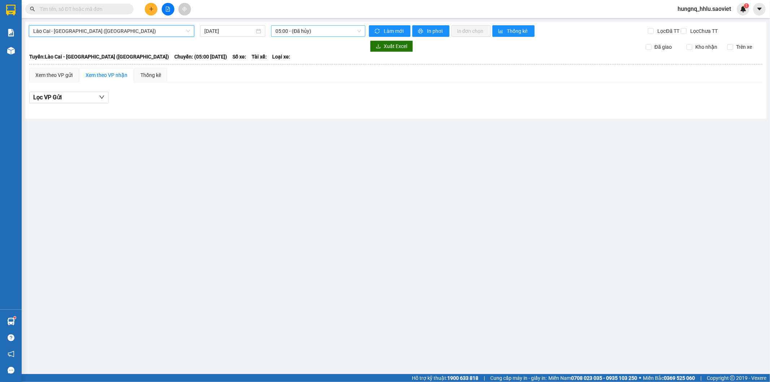
click at [280, 27] on span "05:00 - (Đã hủy)" at bounding box center [318, 31] width 85 height 11
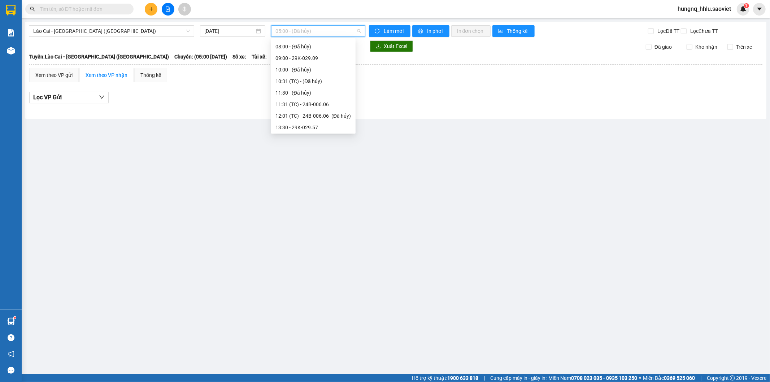
scroll to position [150, 0]
click at [277, 118] on div "18:30 - 29K-025.46" at bounding box center [314, 115] width 76 height 8
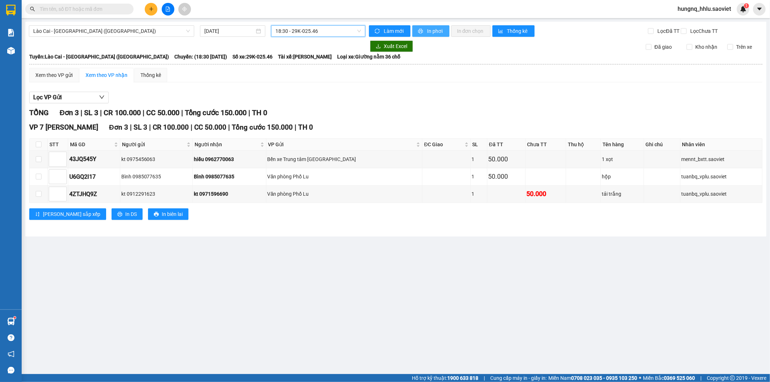
click at [442, 34] on span "In phơi" at bounding box center [435, 31] width 17 height 8
click at [444, 31] on button "In phơi" at bounding box center [430, 31] width 37 height 12
